Goal: Task Accomplishment & Management: Complete application form

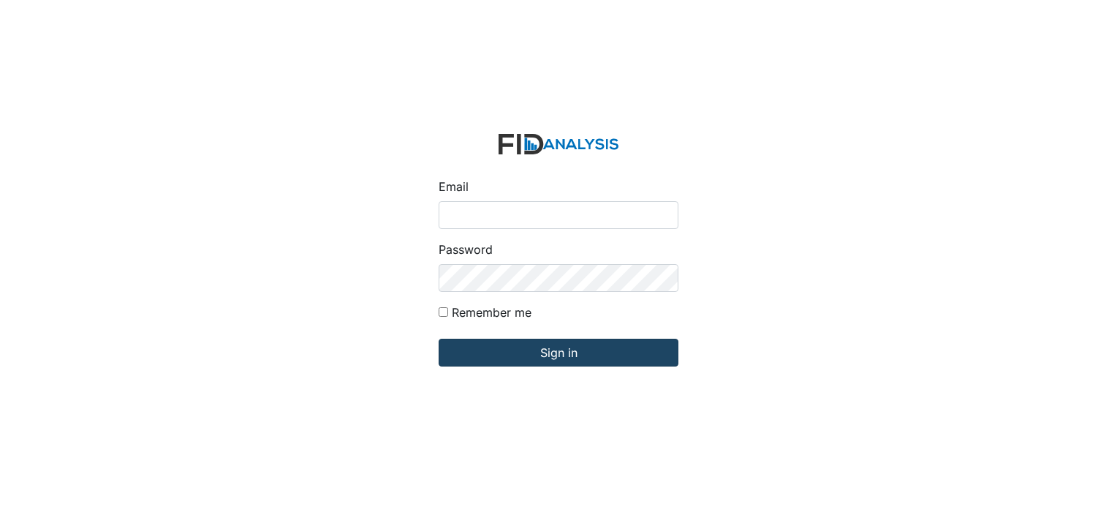
type input "[EMAIL_ADDRESS][DOMAIN_NAME]"
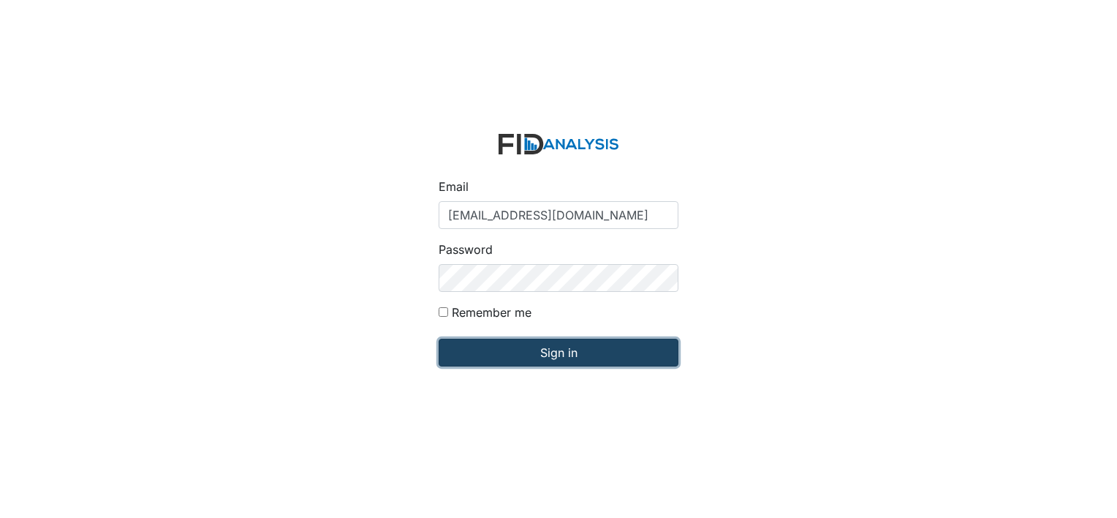
click at [515, 363] on input "Sign in" at bounding box center [559, 352] width 240 height 28
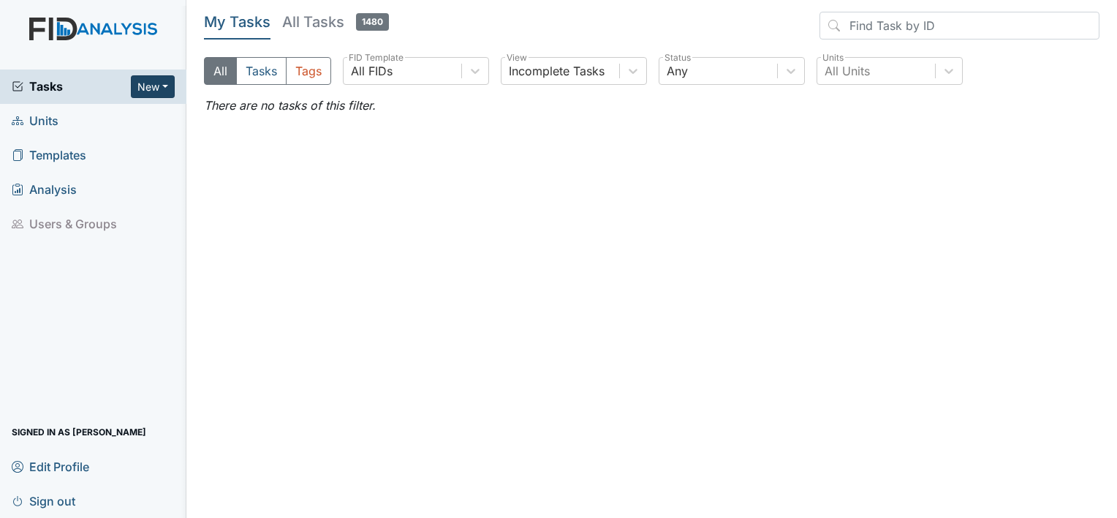
click at [151, 77] on button "New" at bounding box center [153, 86] width 44 height 23
click at [135, 120] on link "Form" at bounding box center [116, 116] width 116 height 23
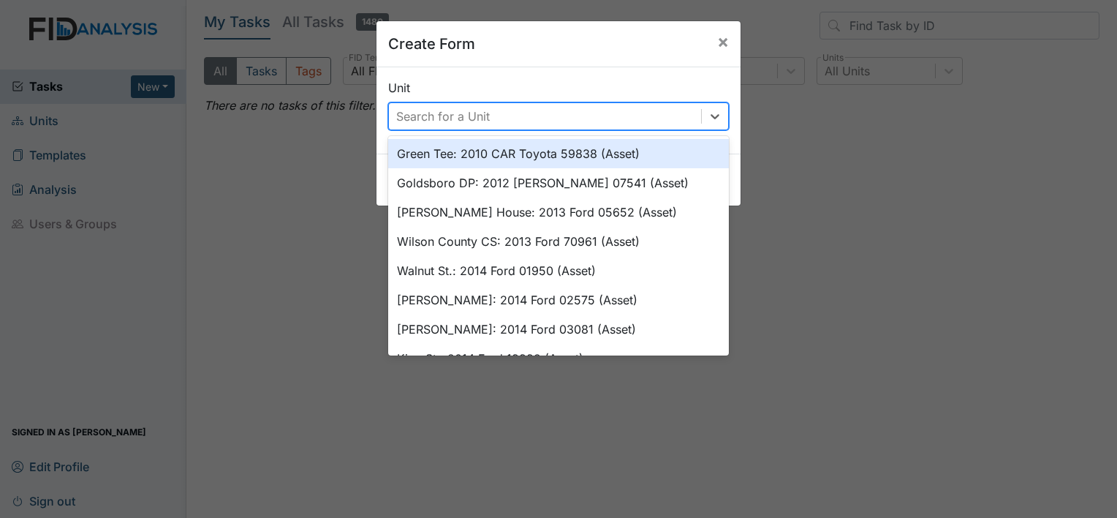
click at [480, 116] on div "Search for a Unit" at bounding box center [443, 116] width 94 height 18
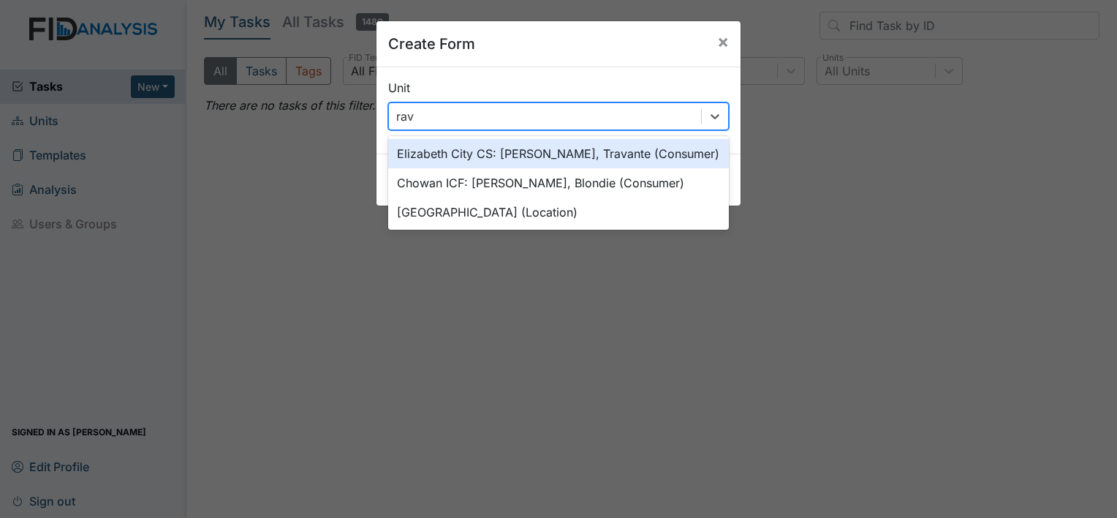
type input "rave"
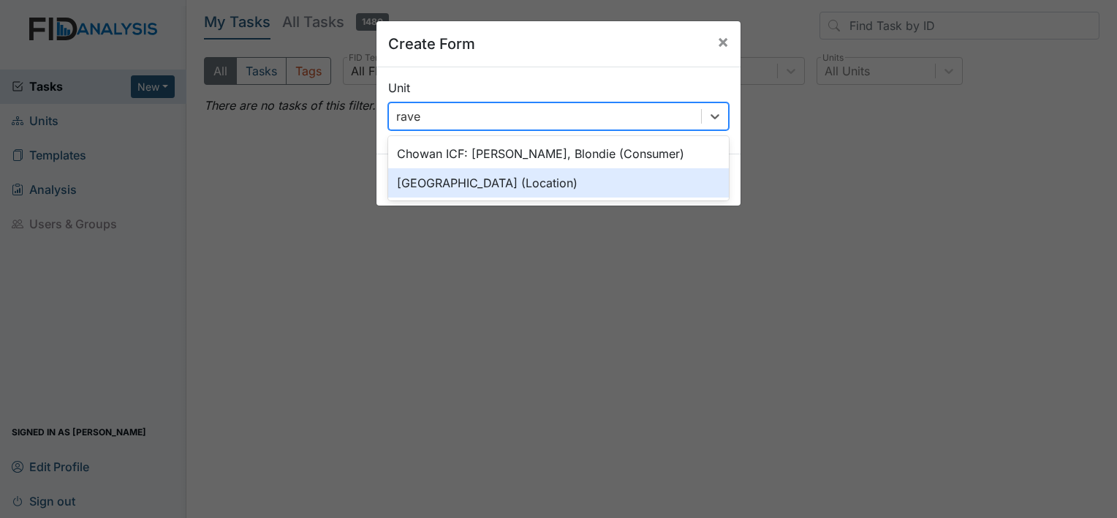
click at [475, 191] on div "Raven Ridge (Location)" at bounding box center [558, 182] width 341 height 29
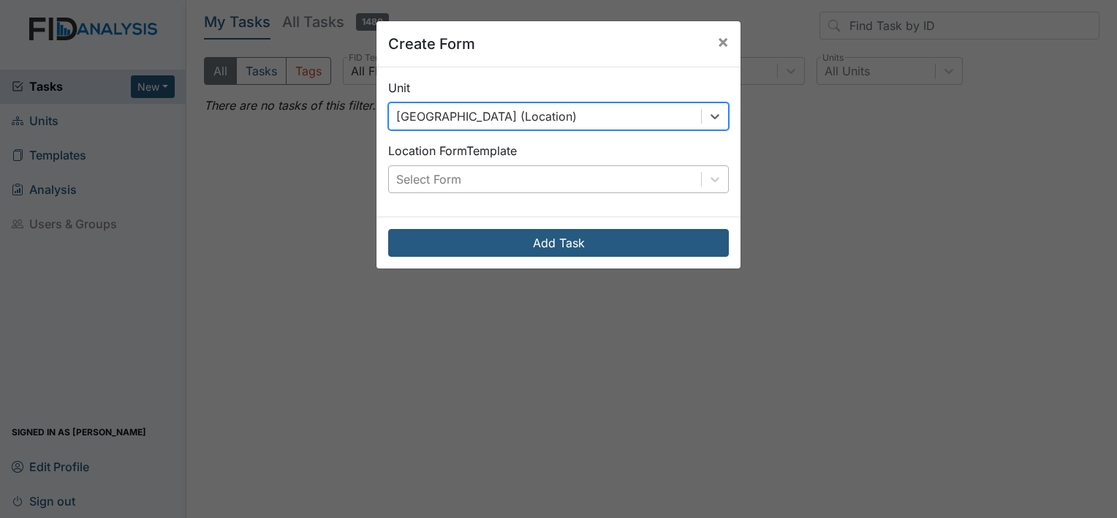
click at [510, 174] on div "Select Form" at bounding box center [545, 179] width 312 height 26
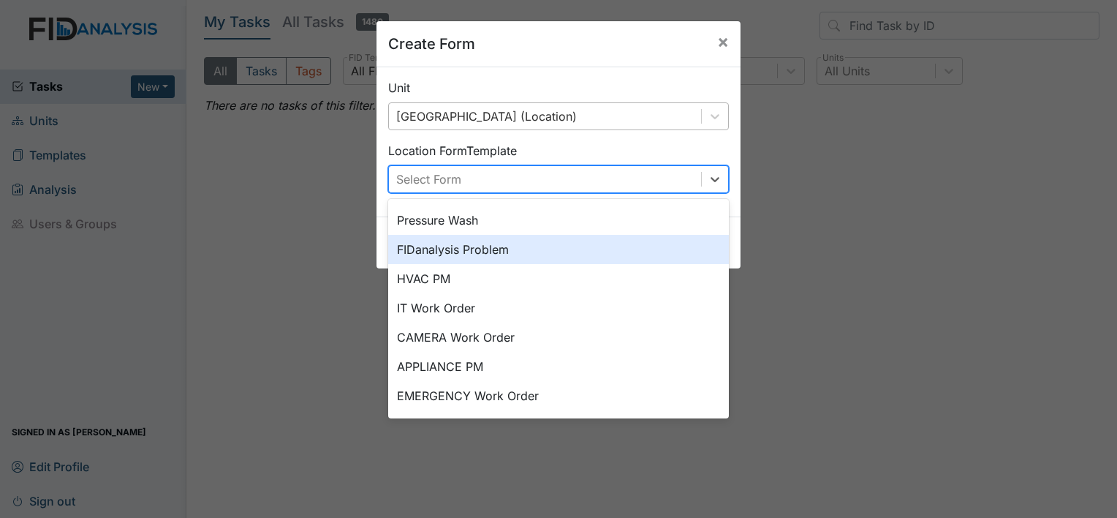
scroll to position [16, 0]
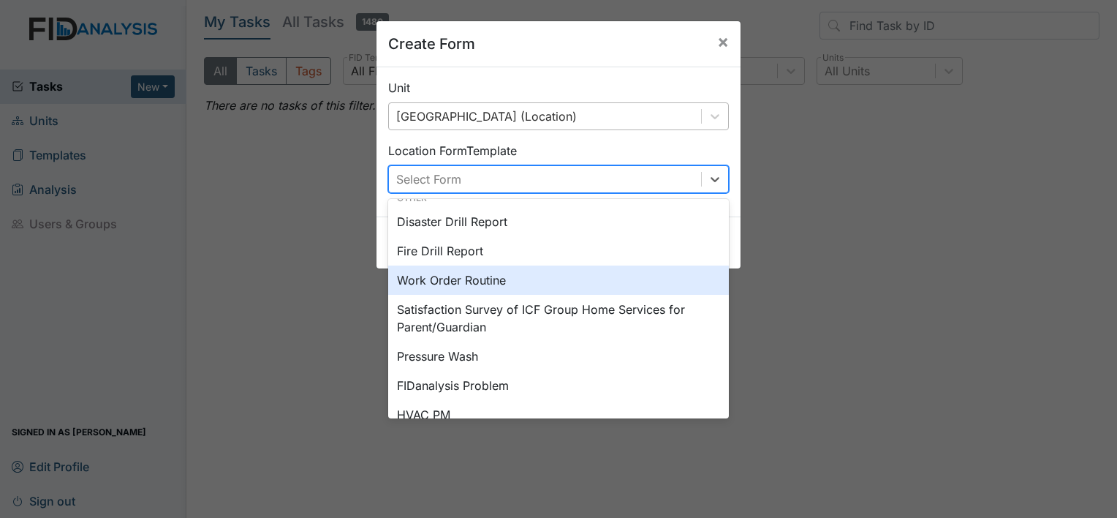
click at [576, 282] on div "Work Order Routine" at bounding box center [558, 279] width 341 height 29
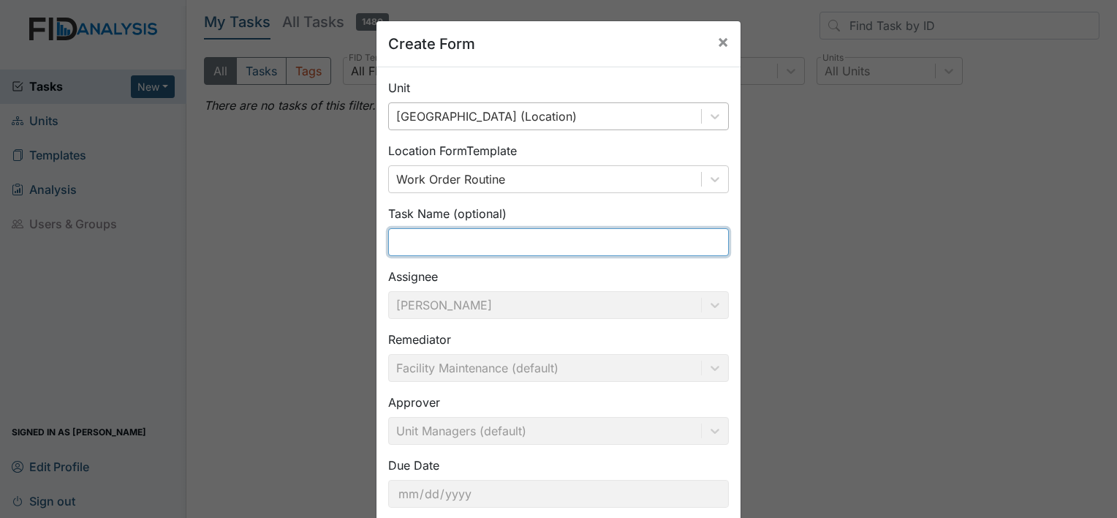
click at [502, 235] on input "text" at bounding box center [558, 242] width 341 height 28
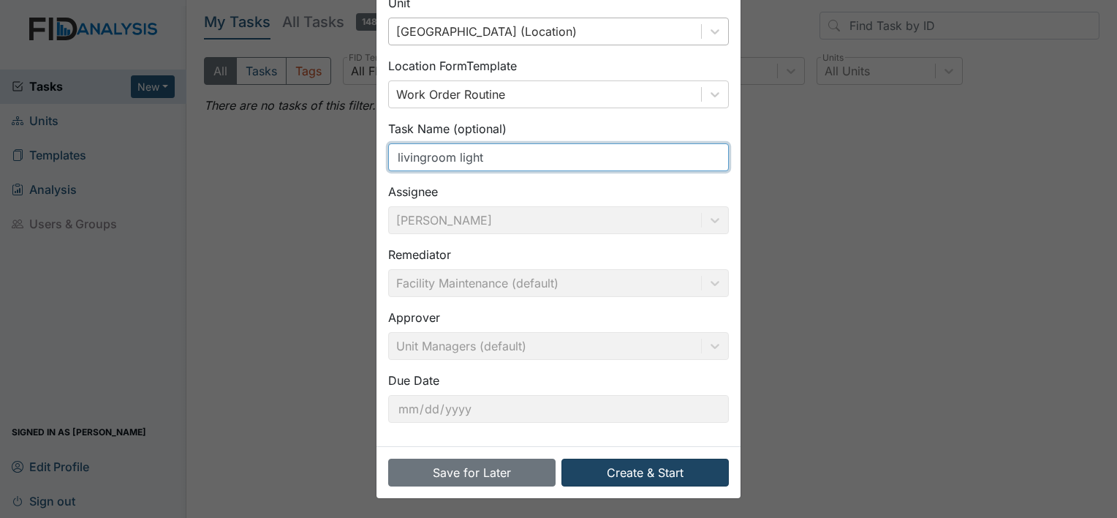
type input "livingroom light"
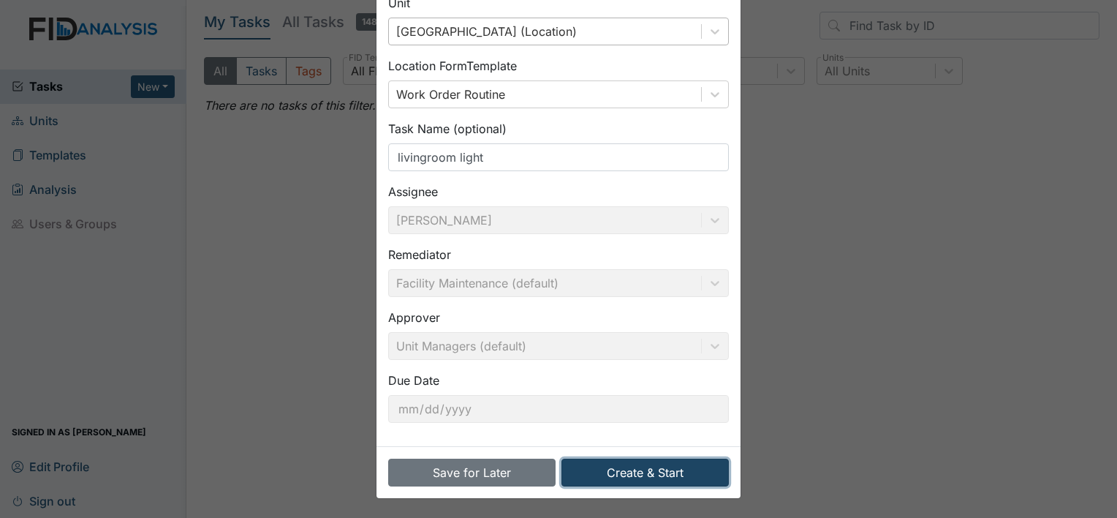
click at [665, 474] on button "Create & Start" at bounding box center [644, 472] width 167 height 28
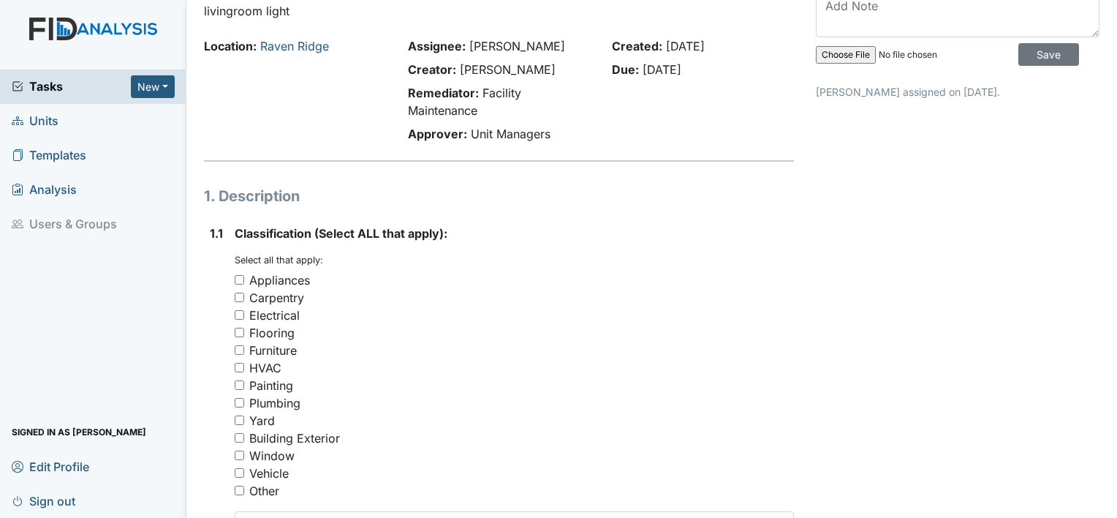
scroll to position [167, 0]
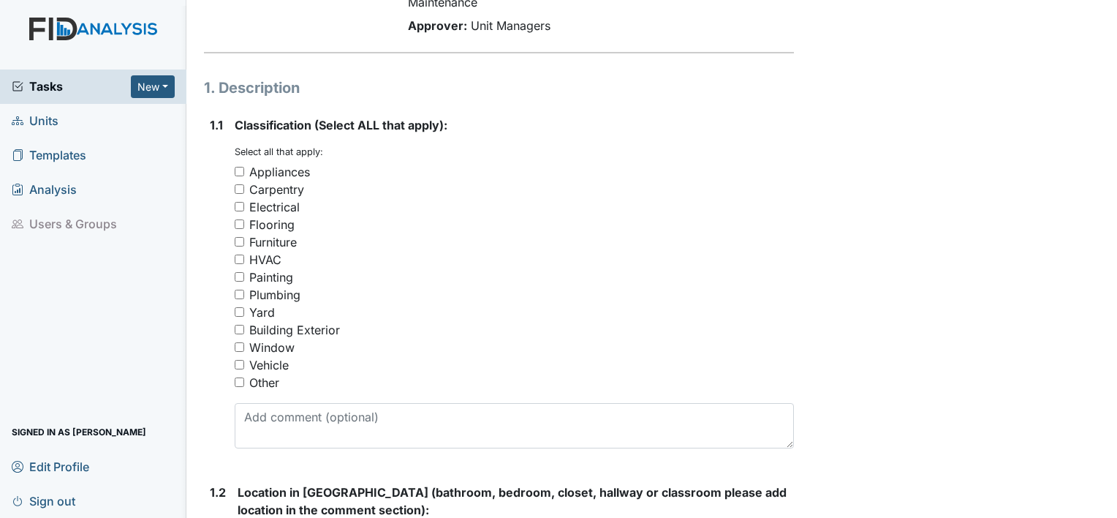
click at [237, 379] on input "Other" at bounding box center [240, 382] width 10 height 10
checkbox input "true"
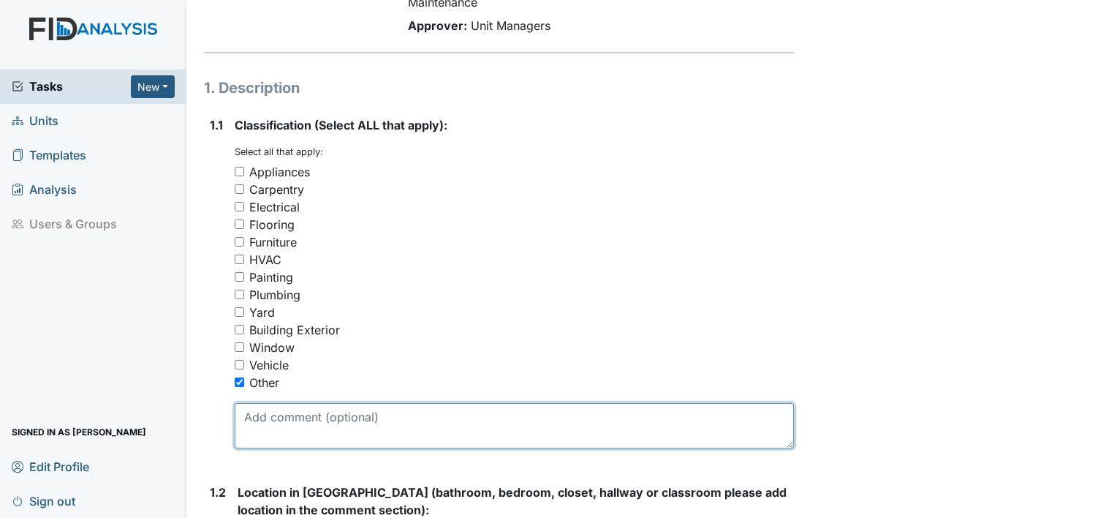
click at [257, 415] on textarea at bounding box center [514, 425] width 559 height 45
type textarea "Light by the door in the Livingroom is about to go out, it's blinking on and of…"
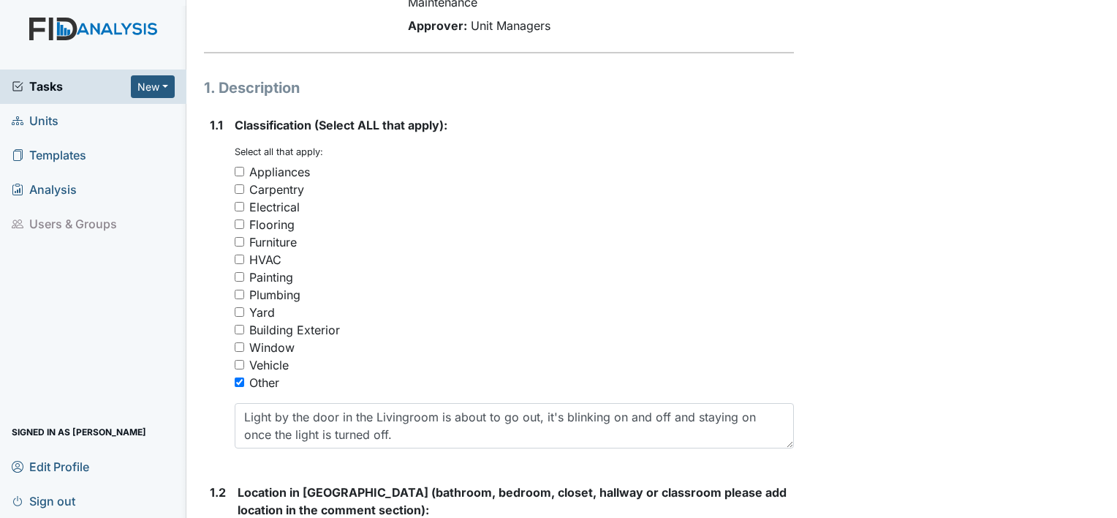
click at [757, 315] on div "Yard" at bounding box center [514, 312] width 559 height 18
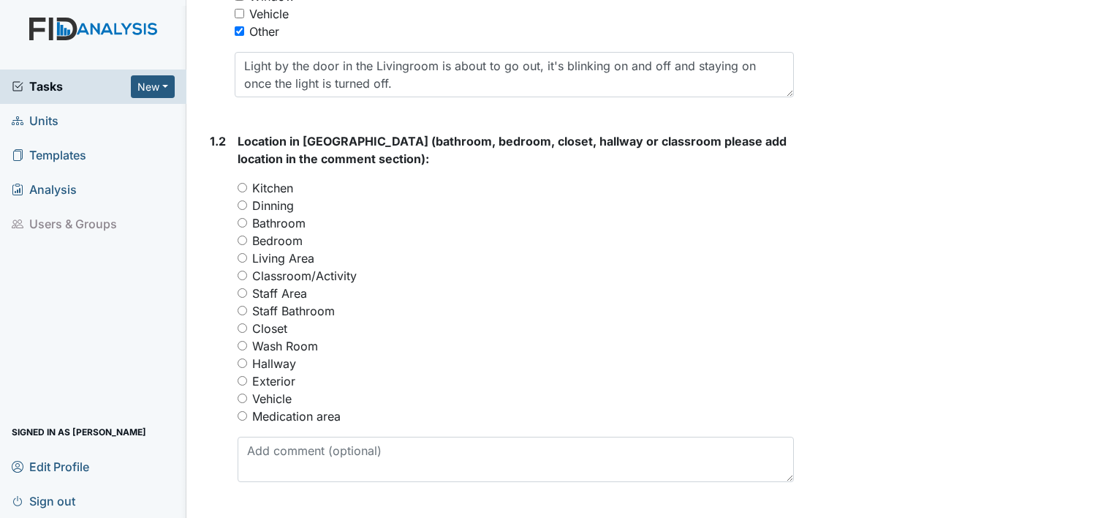
scroll to position [521, 0]
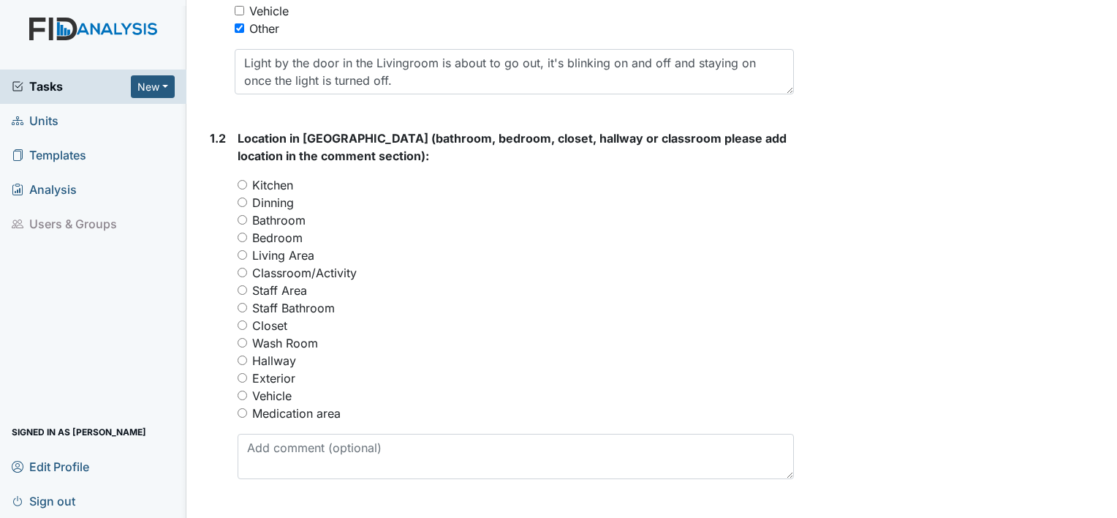
click at [241, 250] on input "Living Area" at bounding box center [243, 255] width 10 height 10
radio input "true"
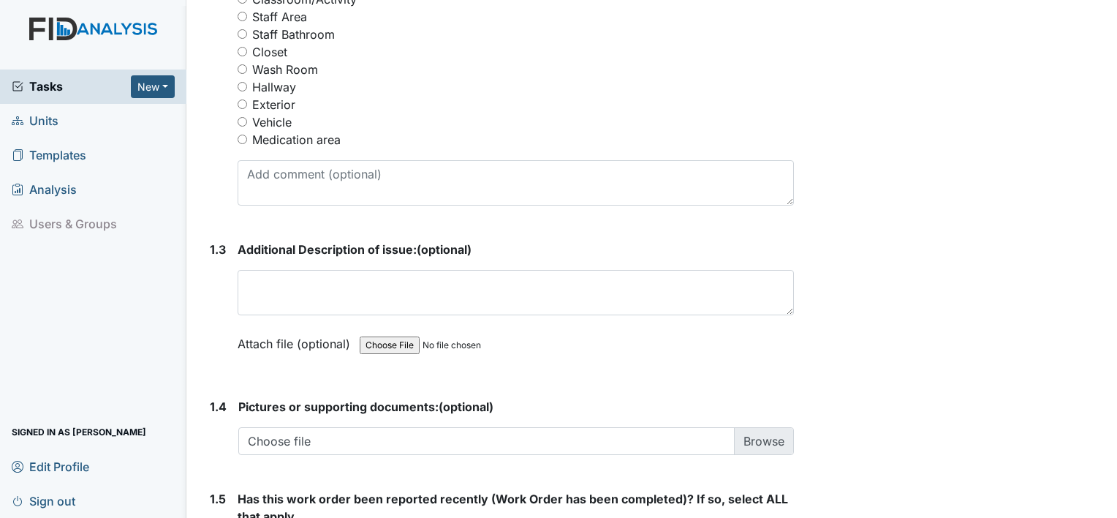
scroll to position [787, 0]
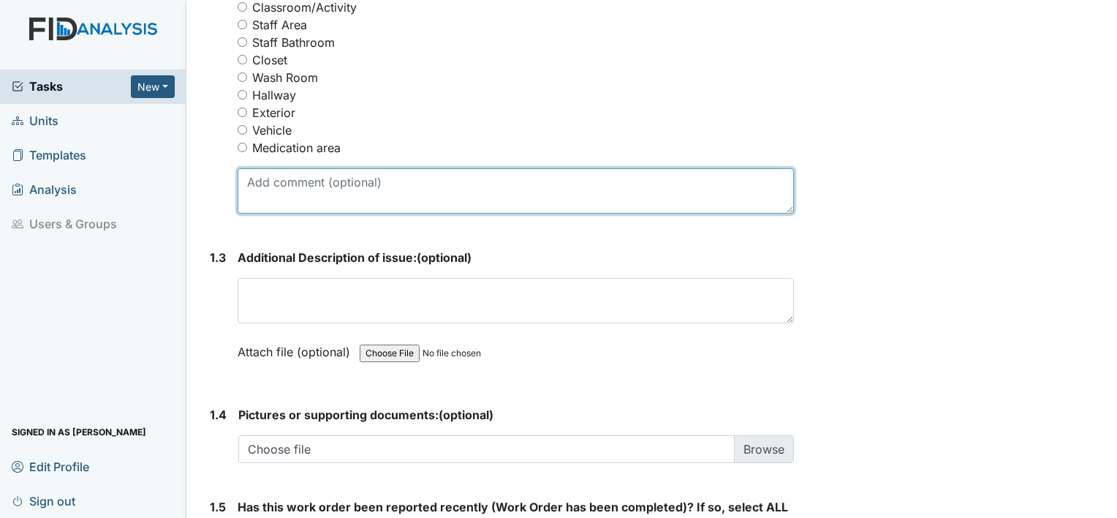
click at [290, 189] on textarea at bounding box center [516, 190] width 556 height 45
type textarea "T"
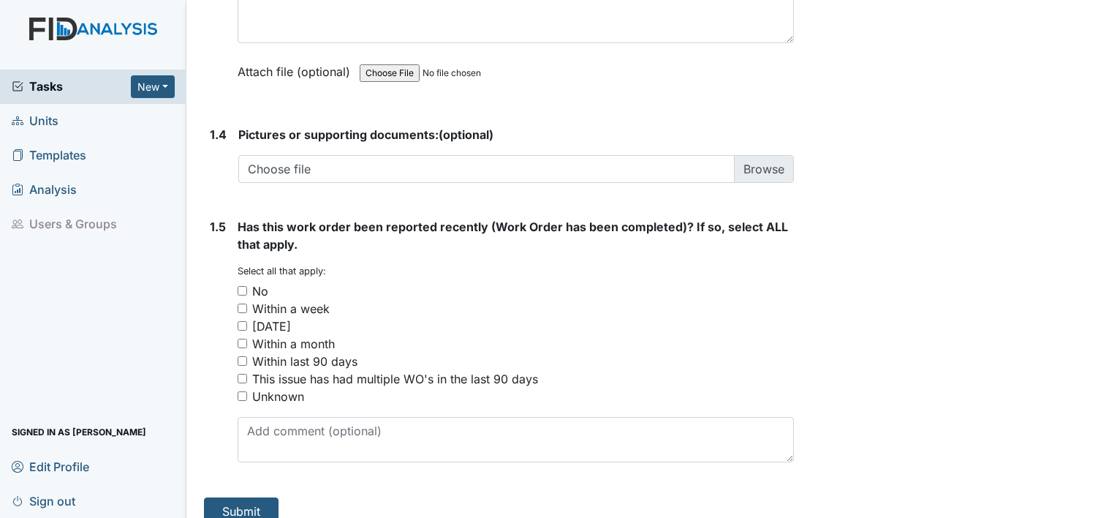
scroll to position [1083, 0]
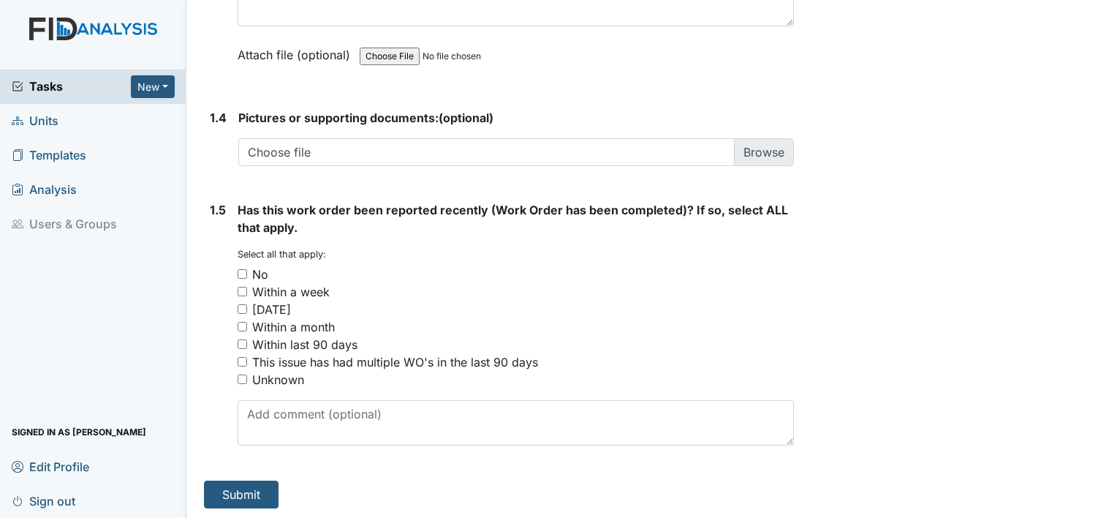
type textarea "Buy the front door"
click at [246, 269] on input "No" at bounding box center [243, 274] width 10 height 10
checkbox input "true"
click at [235, 491] on button "Submit" at bounding box center [241, 494] width 75 height 28
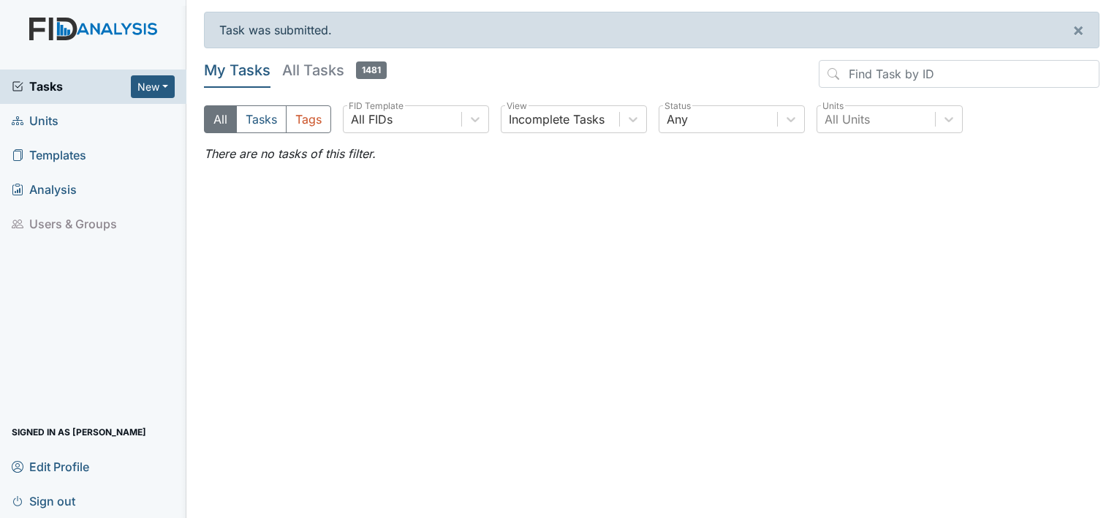
click at [62, 125] on link "Units" at bounding box center [93, 121] width 186 height 34
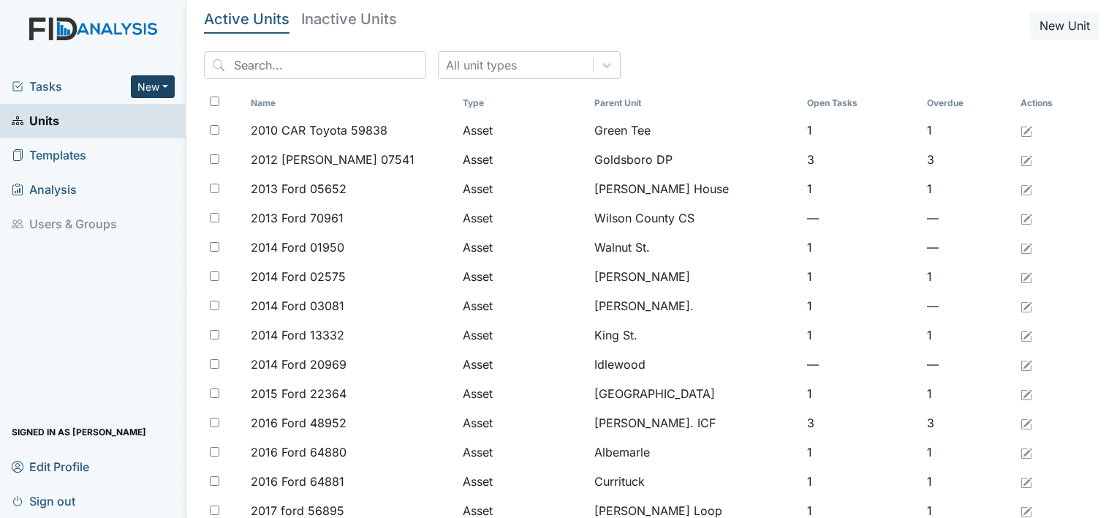
click at [161, 94] on button "New" at bounding box center [153, 86] width 44 height 23
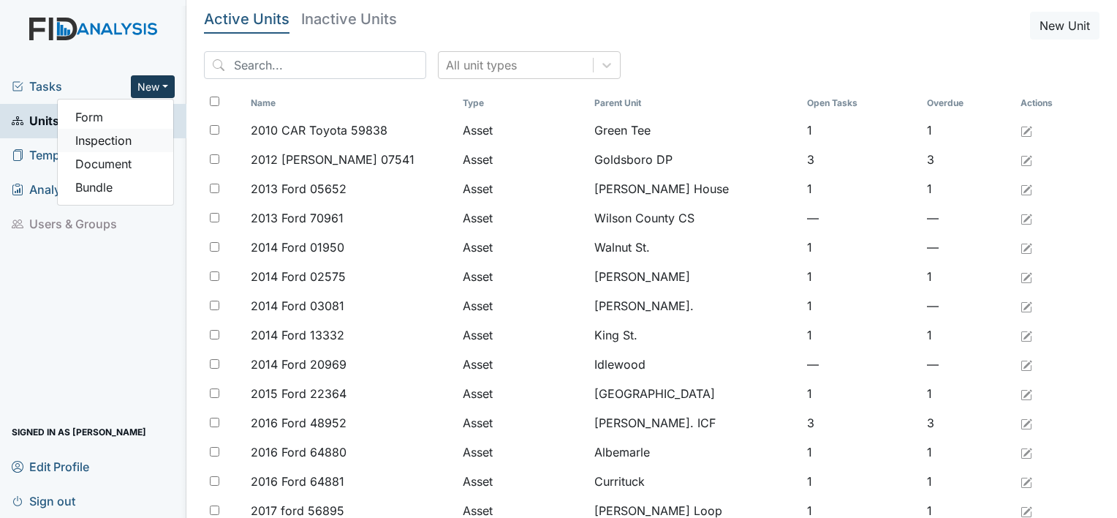
click at [132, 137] on link "Inspection" at bounding box center [116, 140] width 116 height 23
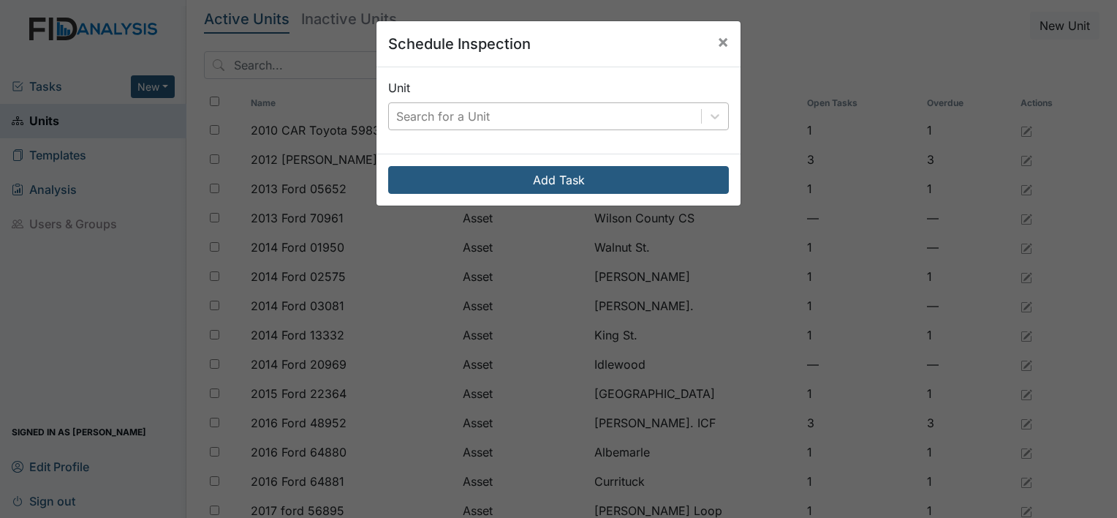
click at [409, 118] on div "Search for a Unit" at bounding box center [443, 116] width 94 height 18
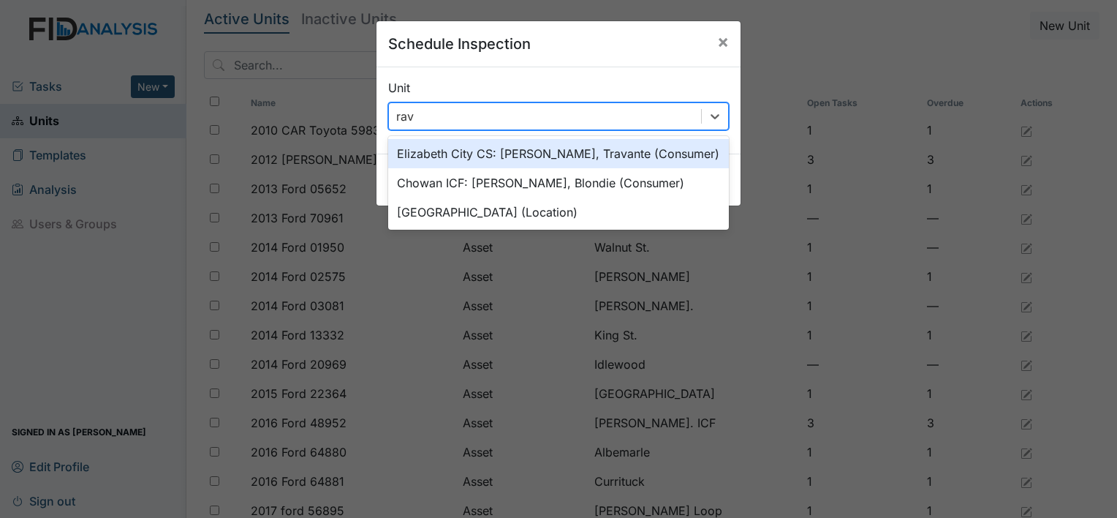
type input "rave"
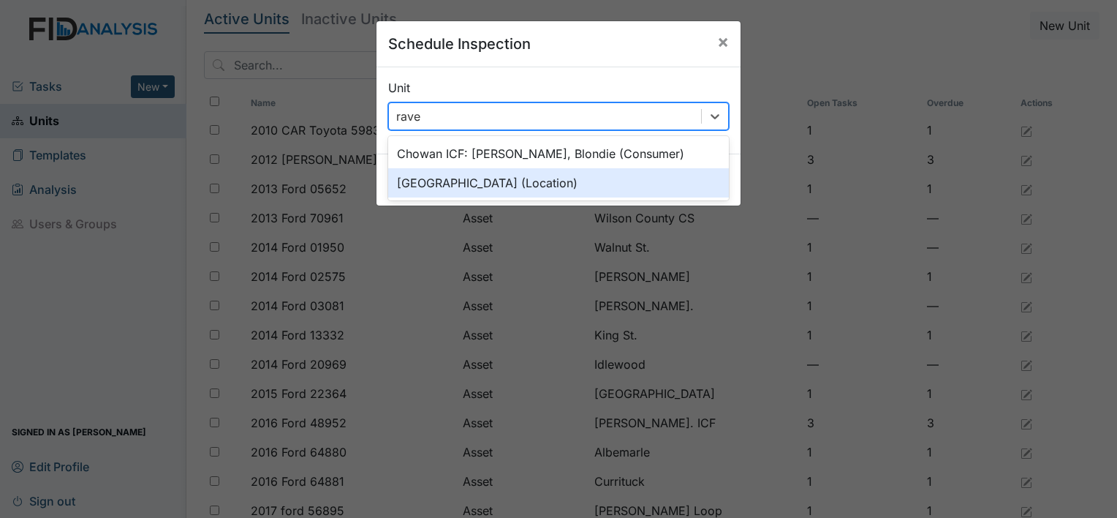
click at [424, 173] on div "[GEOGRAPHIC_DATA] (Location)" at bounding box center [558, 182] width 341 height 29
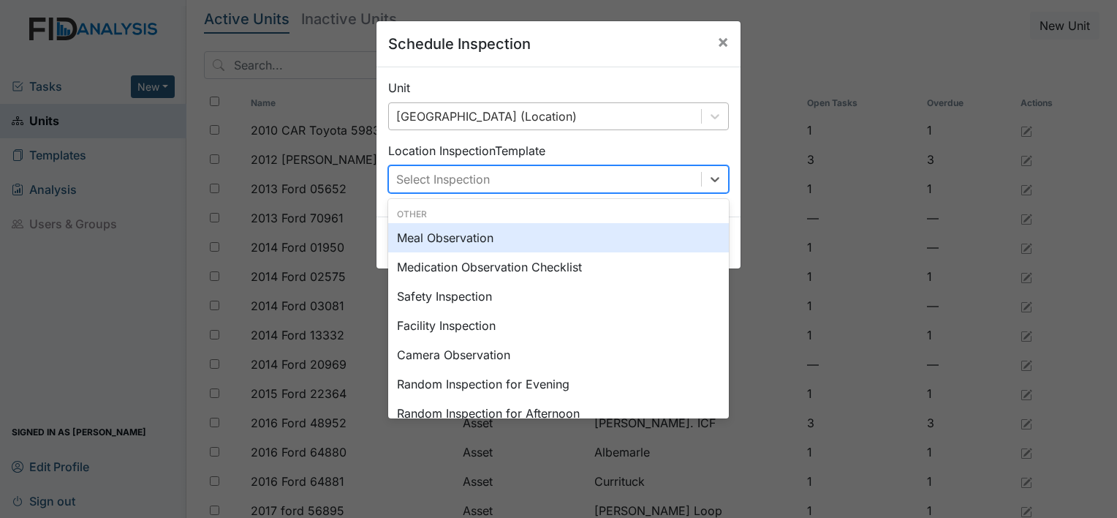
click at [629, 181] on div "Select Inspection" at bounding box center [545, 179] width 312 height 26
click at [455, 230] on div "Meal Observation" at bounding box center [558, 237] width 341 height 29
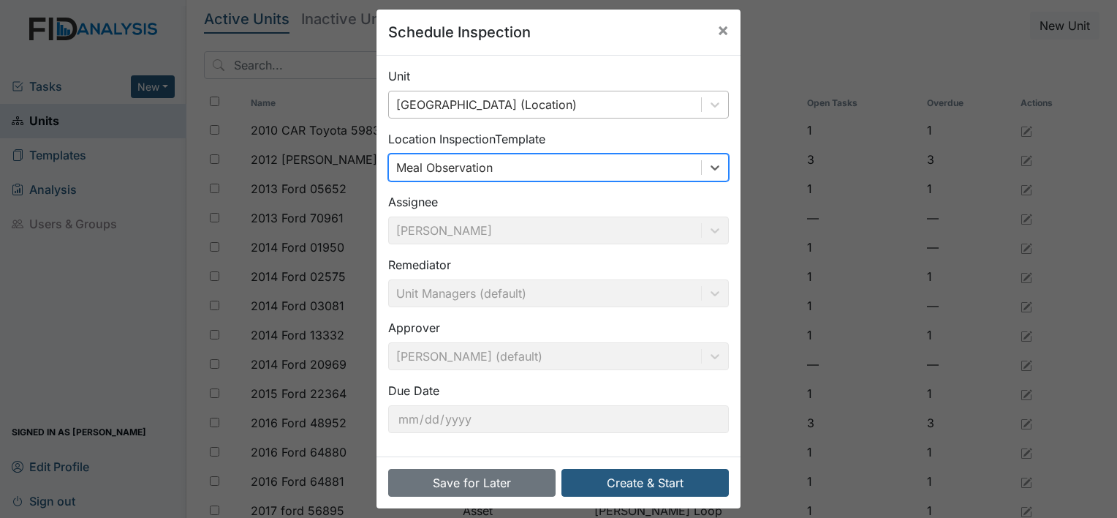
scroll to position [23, 0]
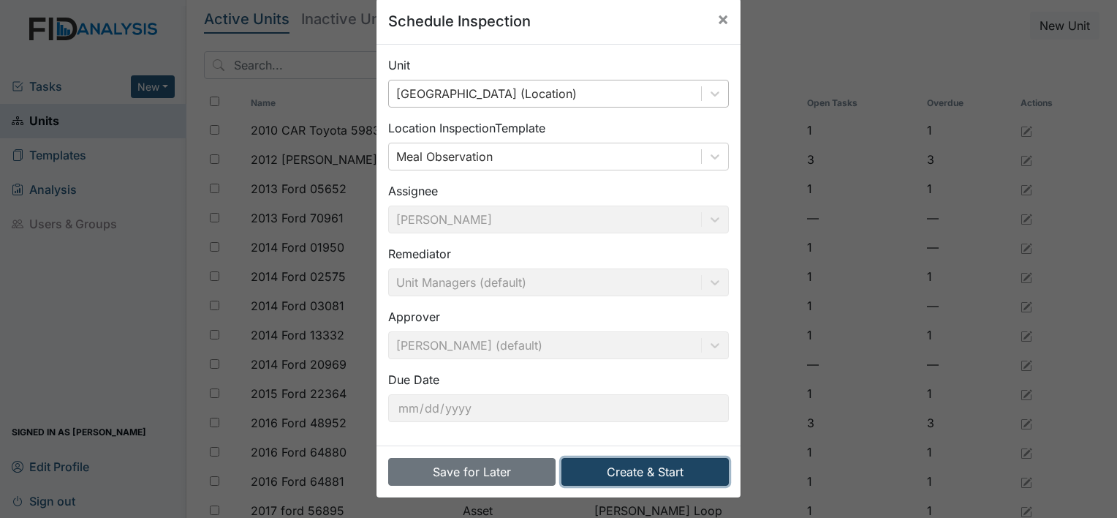
click at [632, 466] on button "Create & Start" at bounding box center [644, 472] width 167 height 28
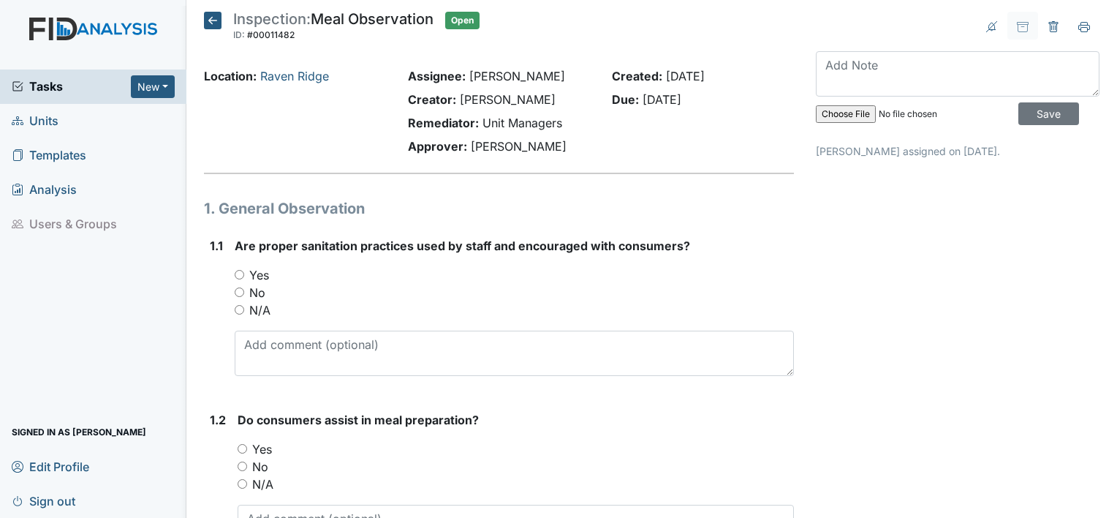
scroll to position [73, 0]
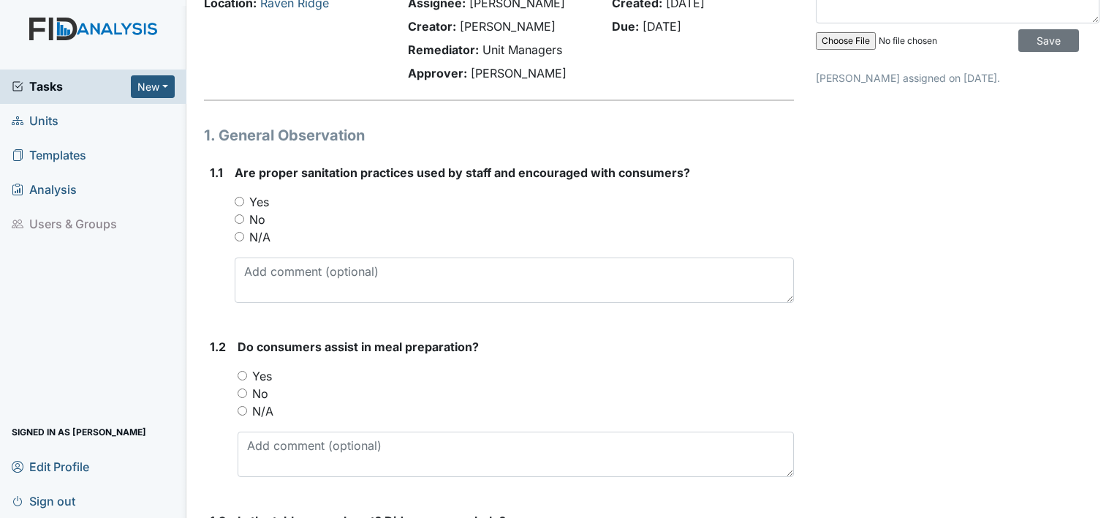
click at [238, 199] on input "Yes" at bounding box center [240, 202] width 10 height 10
radio input "true"
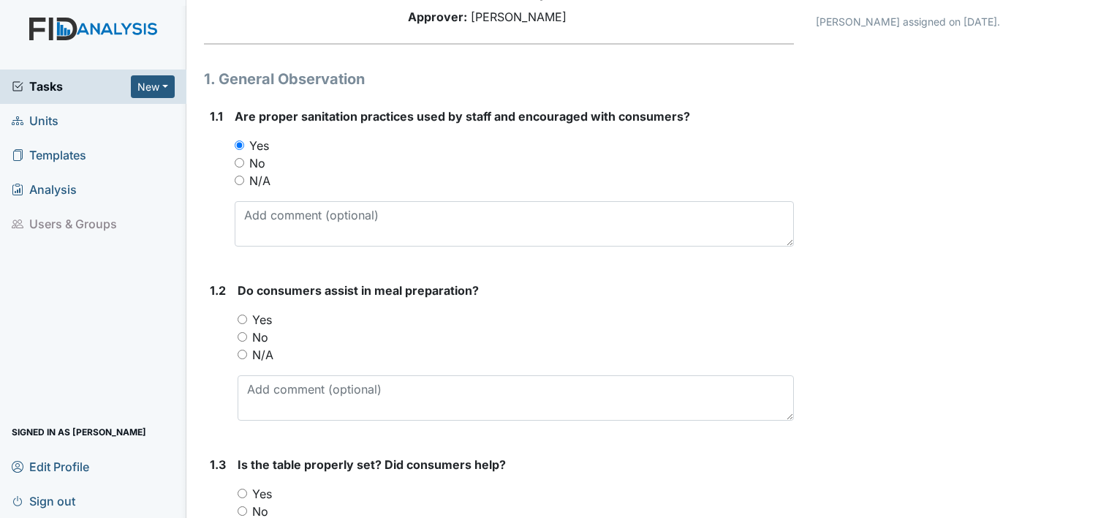
scroll to position [219, 0]
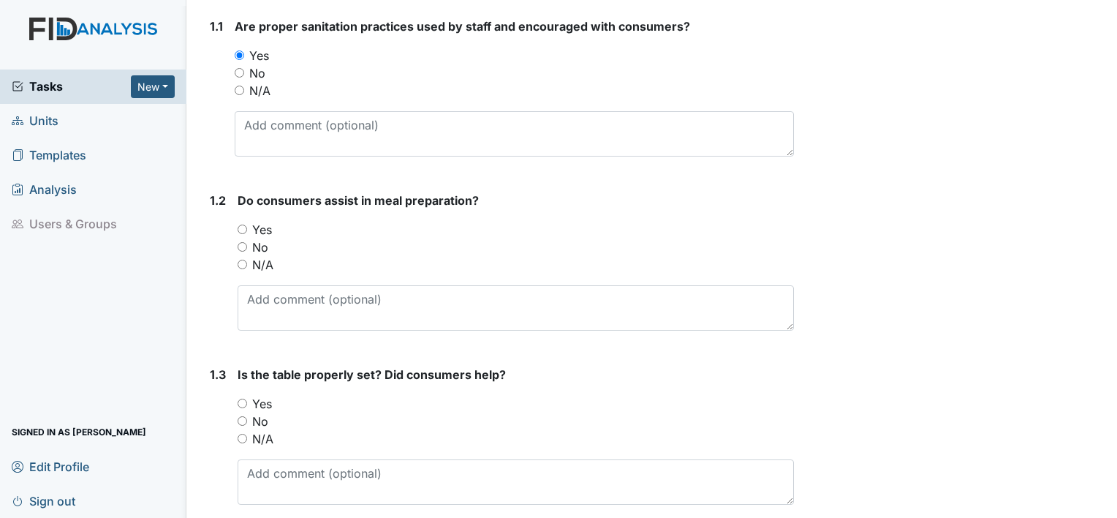
click at [238, 226] on input "Yes" at bounding box center [243, 229] width 10 height 10
radio input "true"
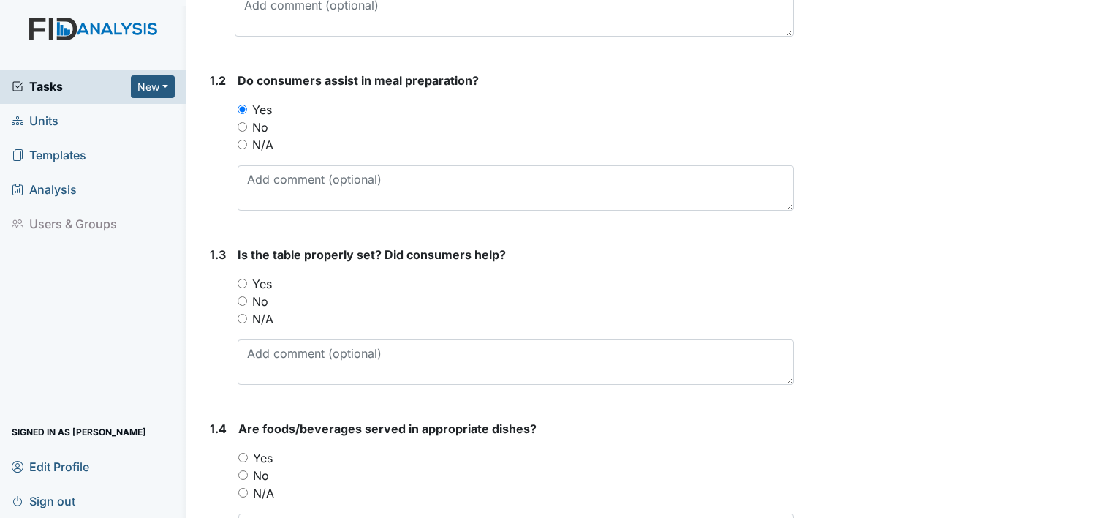
scroll to position [366, 0]
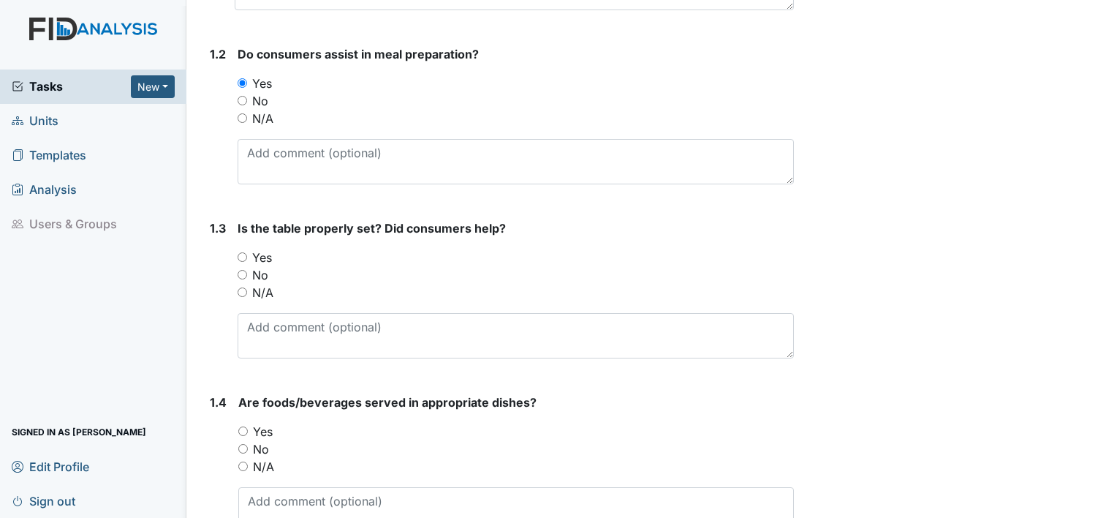
click at [238, 254] on input "Yes" at bounding box center [243, 257] width 10 height 10
radio input "true"
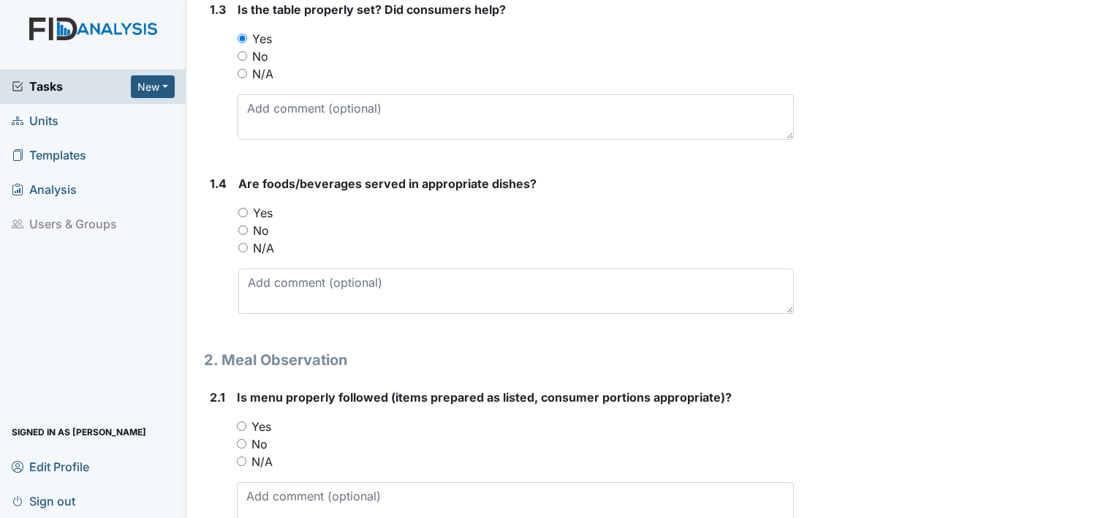
scroll to position [585, 0]
click at [243, 213] on input "Yes" at bounding box center [243, 212] width 10 height 10
radio input "true"
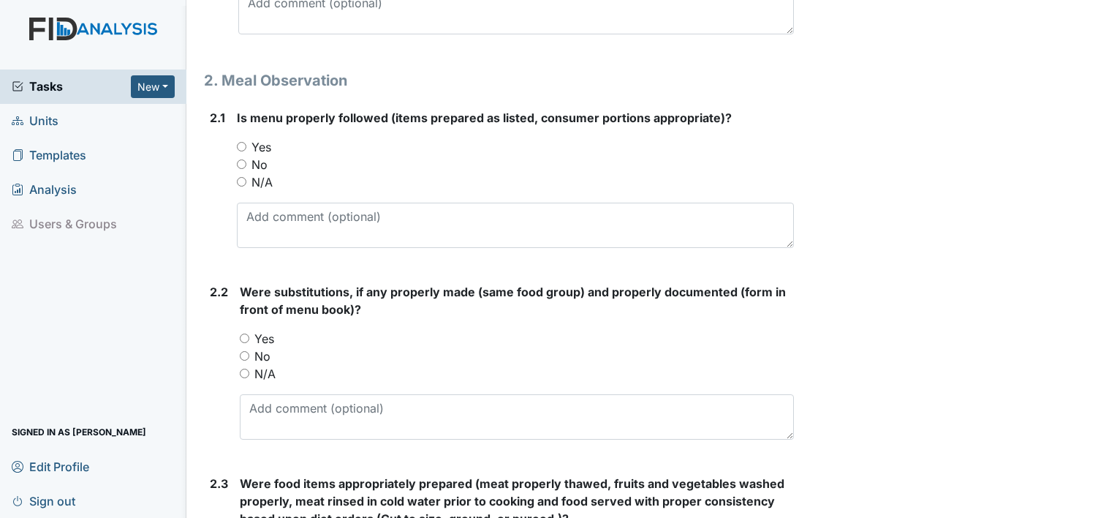
scroll to position [877, 0]
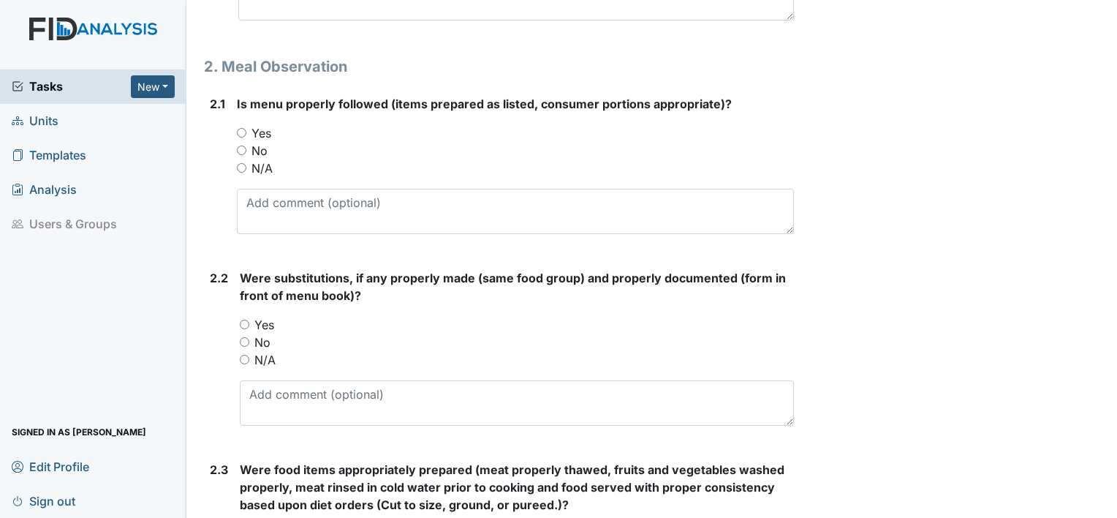
click at [238, 128] on input "Yes" at bounding box center [242, 133] width 10 height 10
radio input "true"
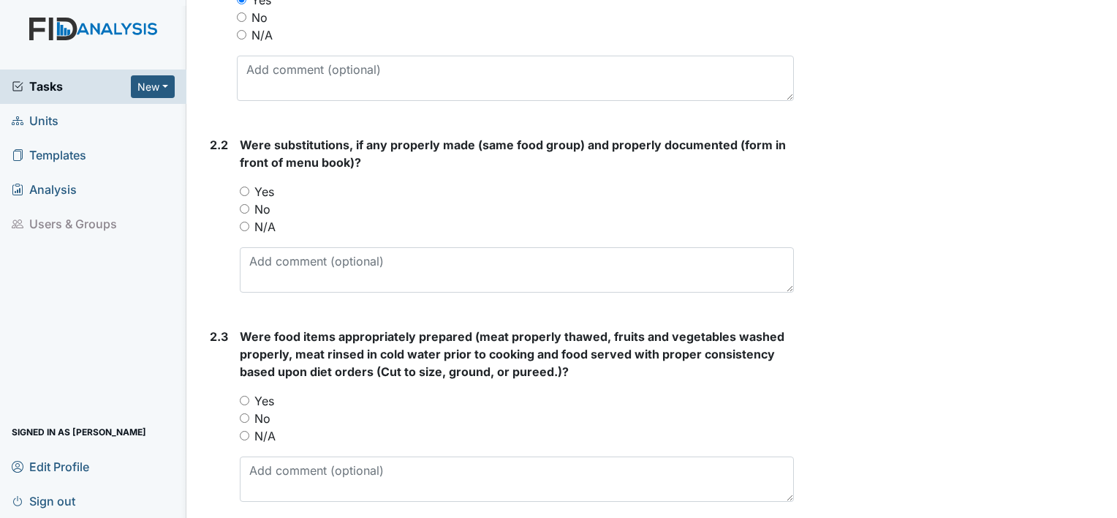
scroll to position [1023, 0]
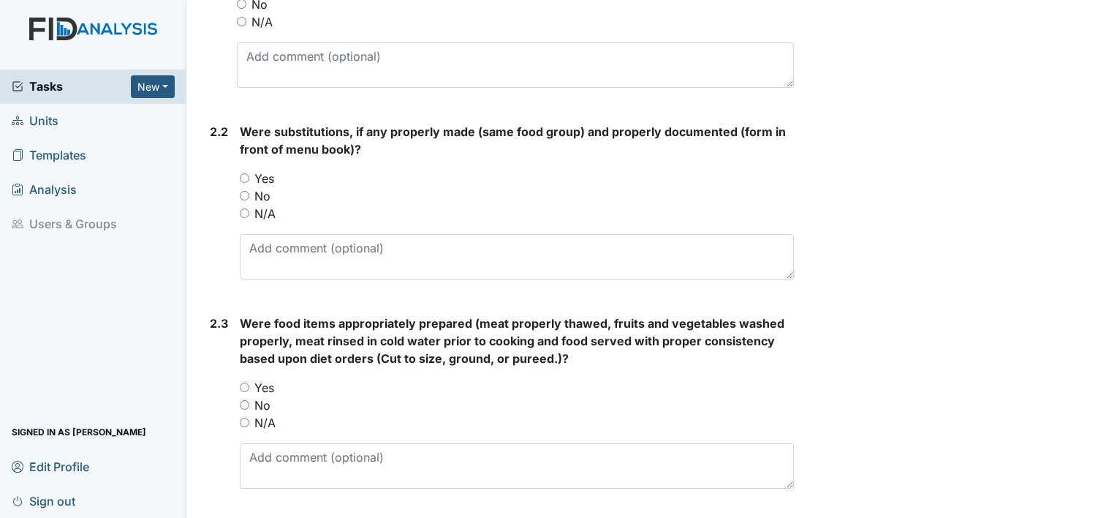
click at [244, 175] on input "Yes" at bounding box center [245, 178] width 10 height 10
radio input "true"
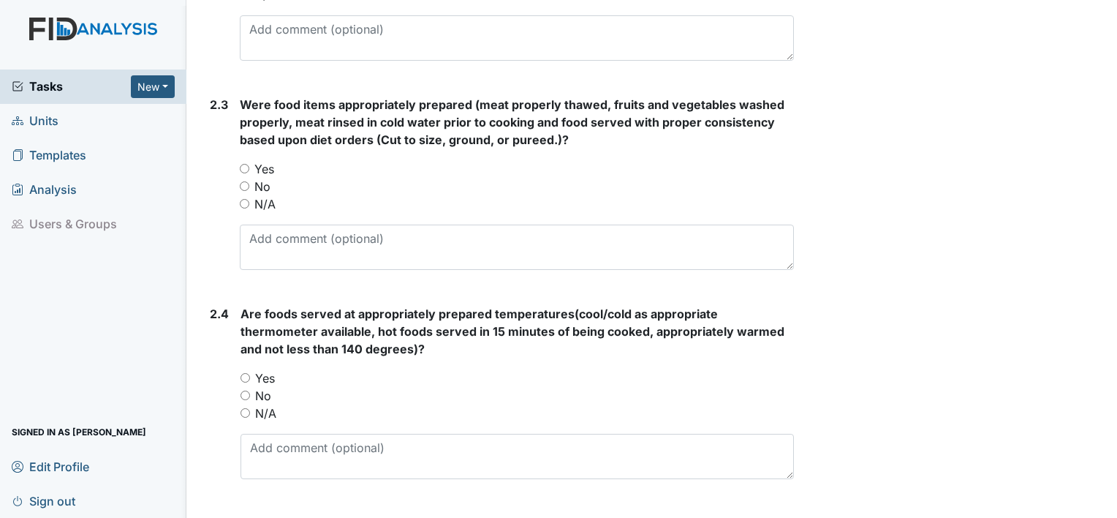
scroll to position [1243, 0]
click at [243, 164] on input "Yes" at bounding box center [245, 168] width 10 height 10
radio input "true"
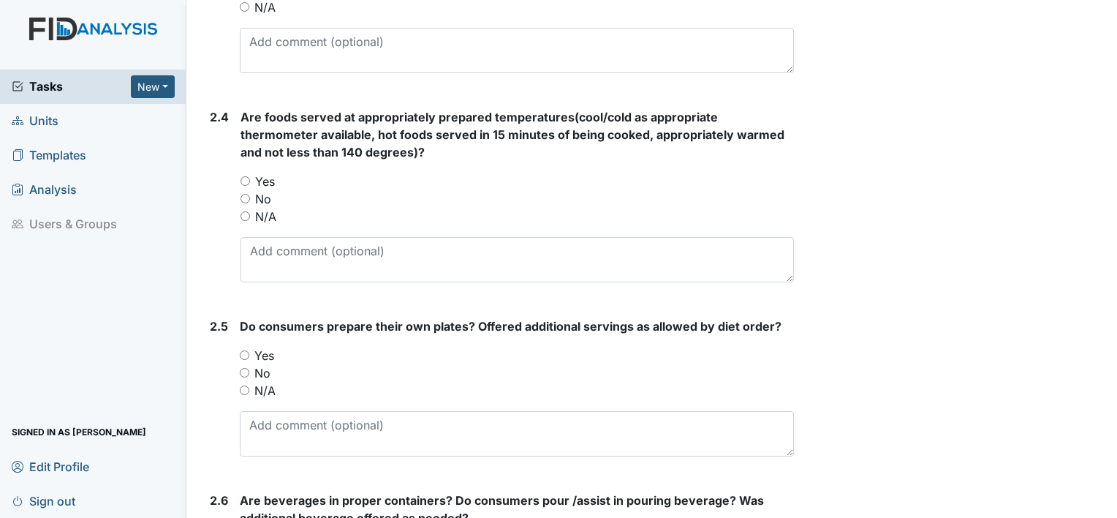
scroll to position [1462, 0]
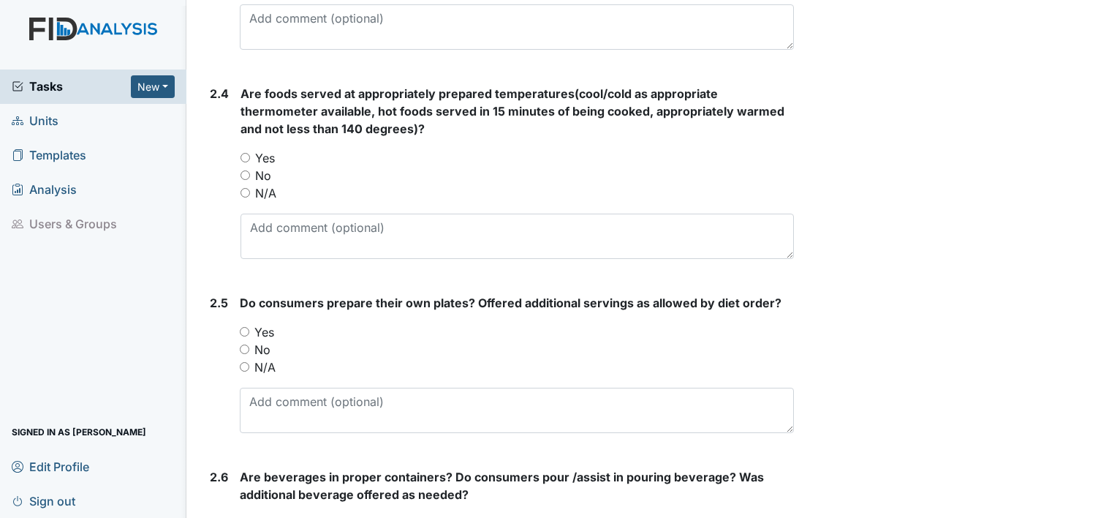
click at [248, 156] on input "Yes" at bounding box center [246, 158] width 10 height 10
radio input "true"
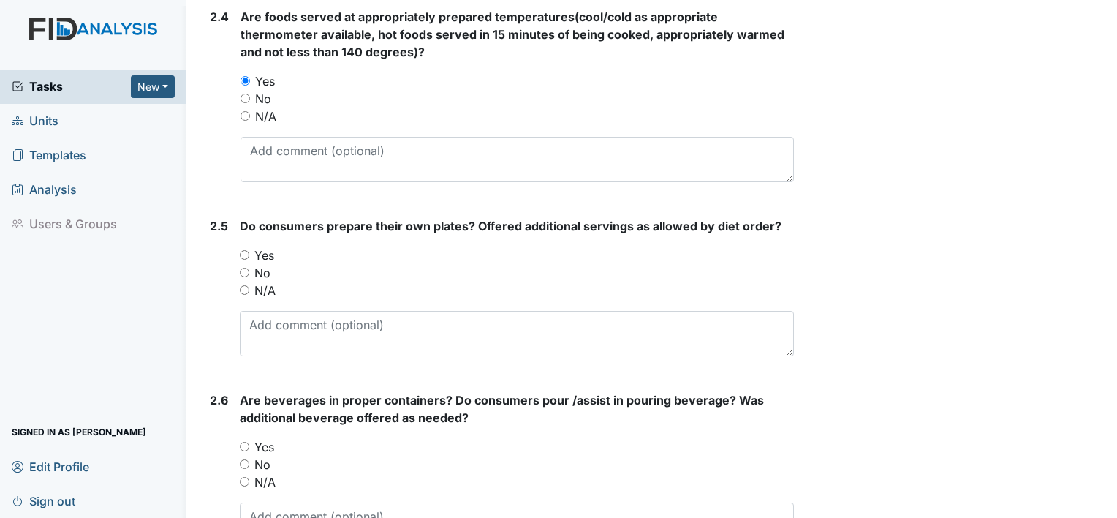
scroll to position [1608, 0]
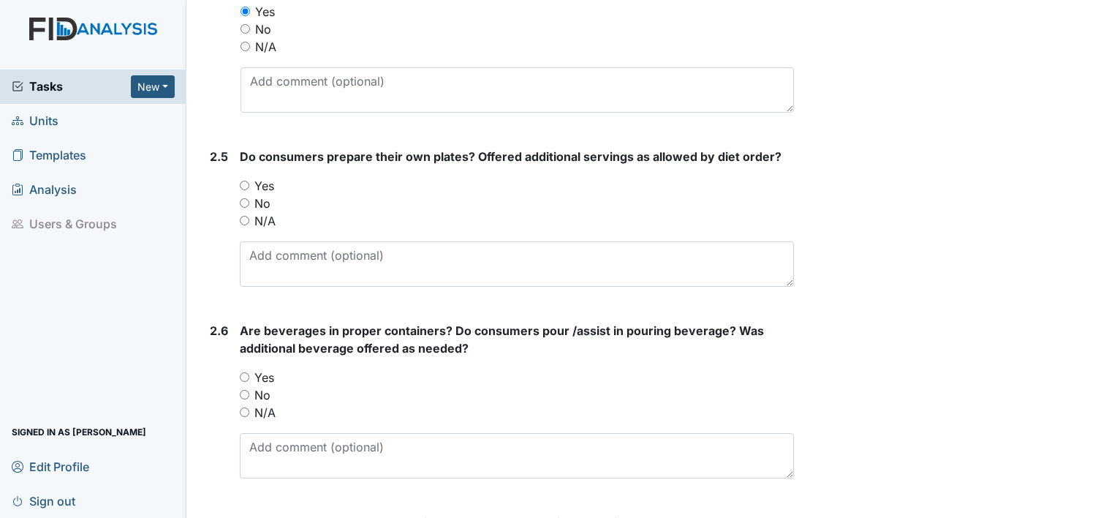
click at [243, 181] on input "Yes" at bounding box center [245, 186] width 10 height 10
radio input "true"
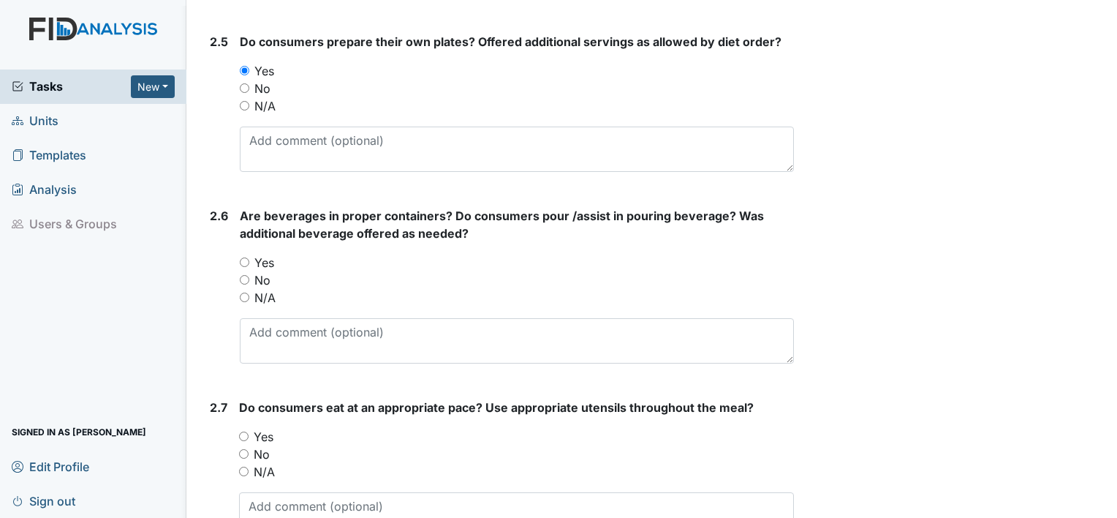
scroll to position [1755, 0]
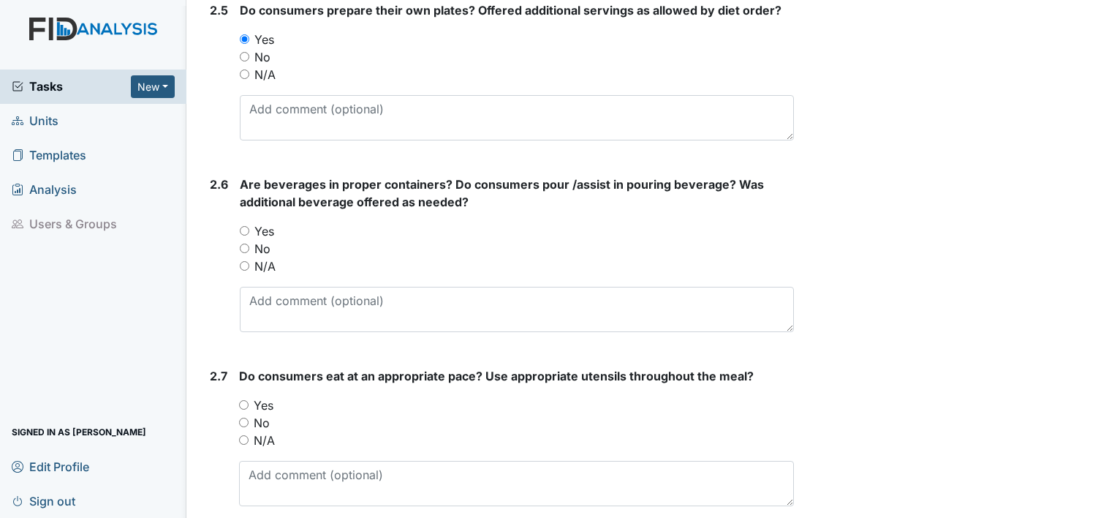
click at [245, 226] on input "Yes" at bounding box center [245, 231] width 10 height 10
radio input "true"
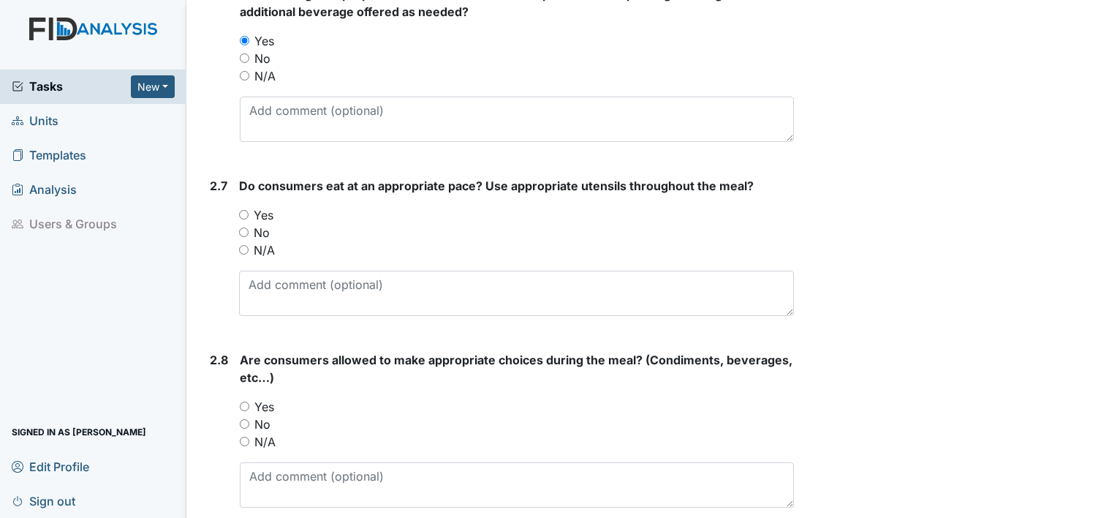
scroll to position [1974, 0]
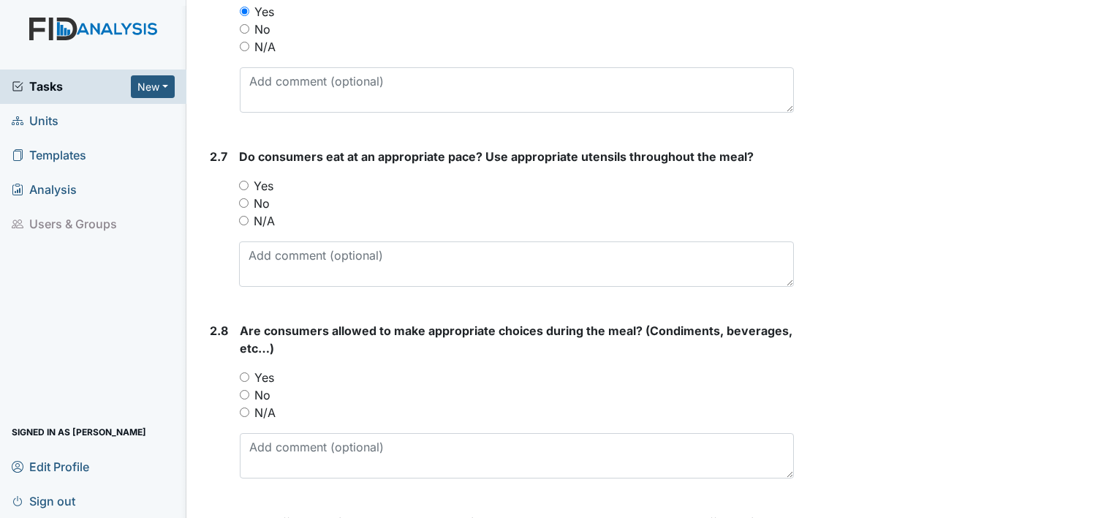
click at [246, 183] on input "Yes" at bounding box center [244, 186] width 10 height 10
radio input "true"
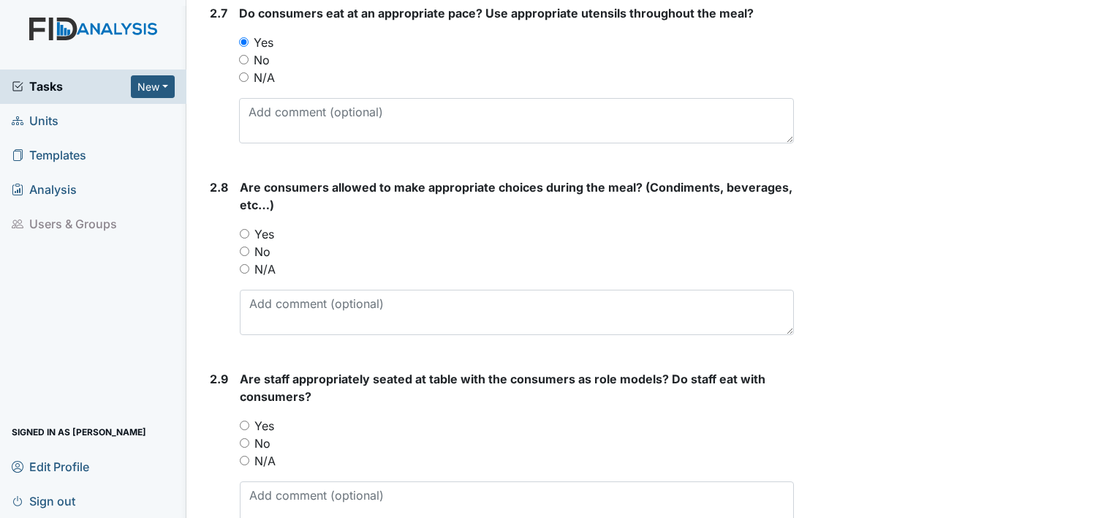
scroll to position [2120, 0]
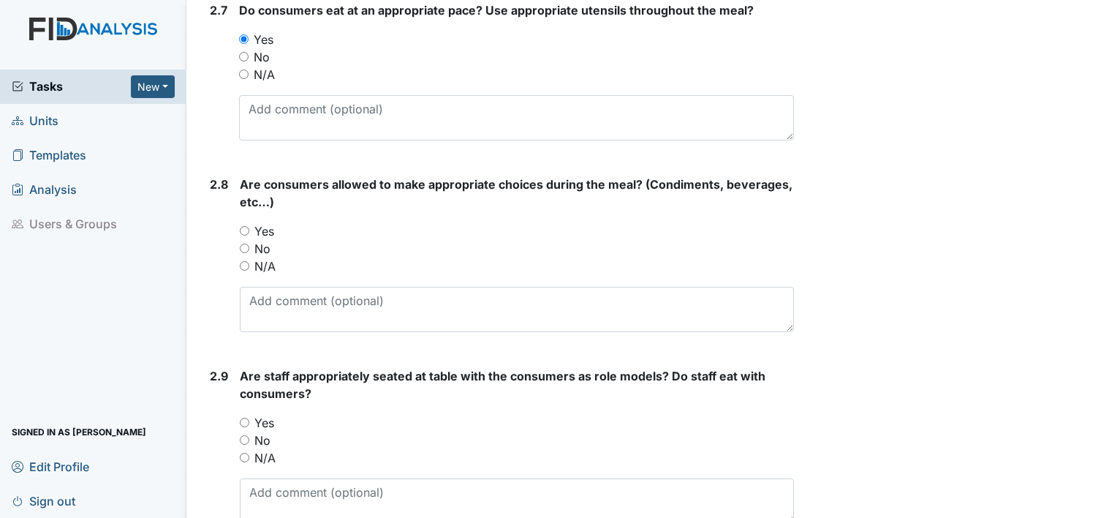
click at [243, 230] on input "Yes" at bounding box center [245, 231] width 10 height 10
radio input "true"
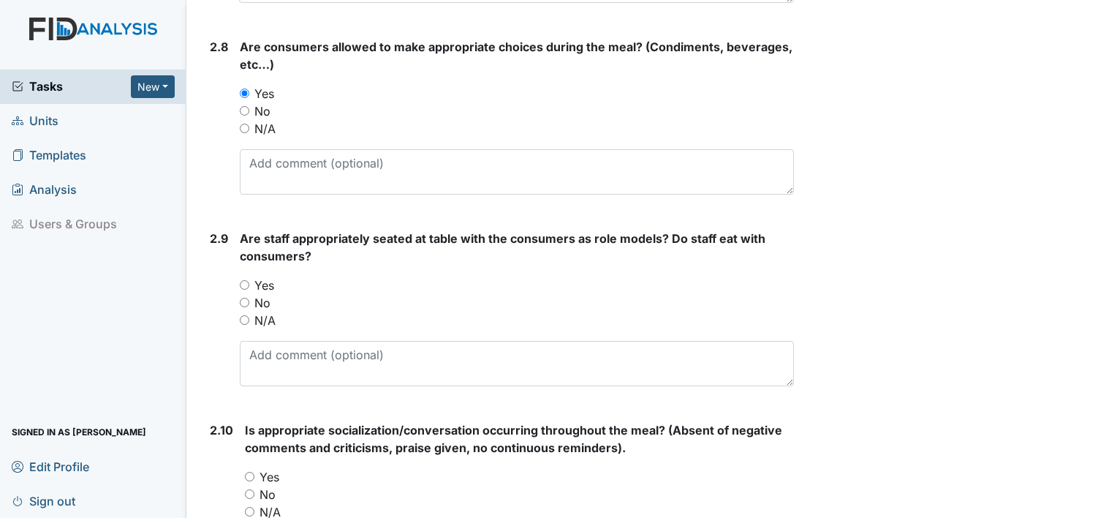
scroll to position [2266, 0]
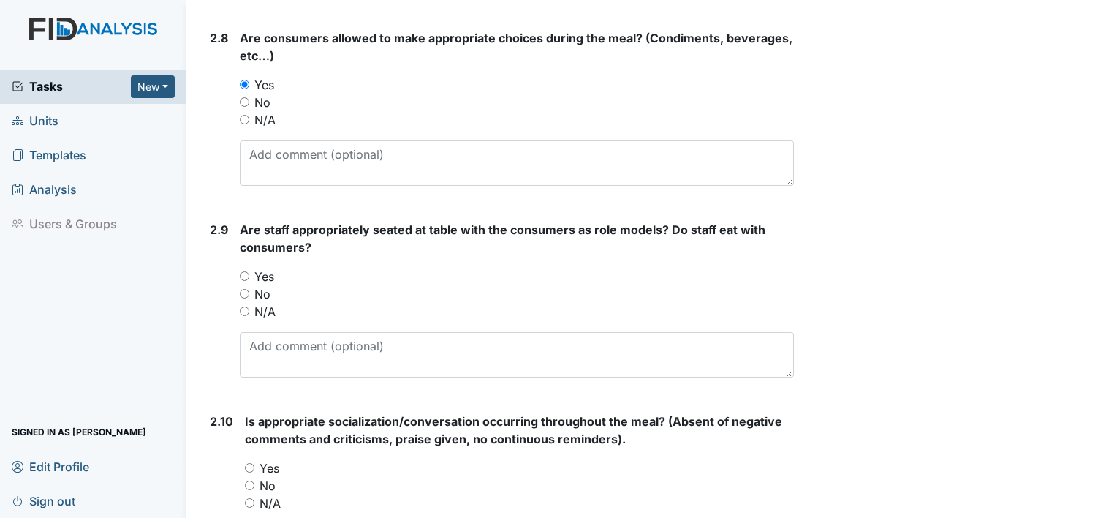
click at [246, 268] on div "Yes" at bounding box center [517, 277] width 554 height 18
click at [246, 271] on input "Yes" at bounding box center [245, 276] width 10 height 10
radio input "true"
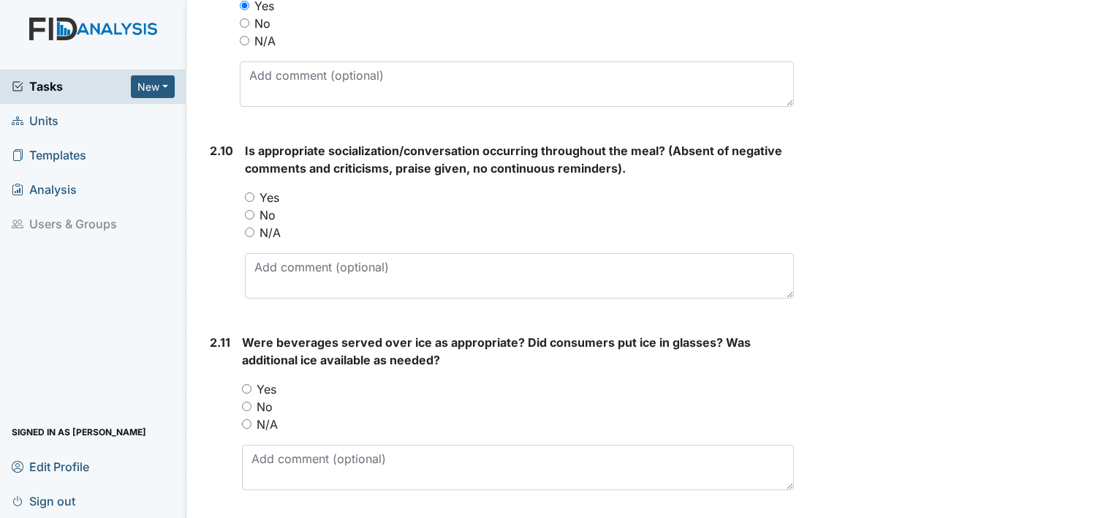
scroll to position [2559, 0]
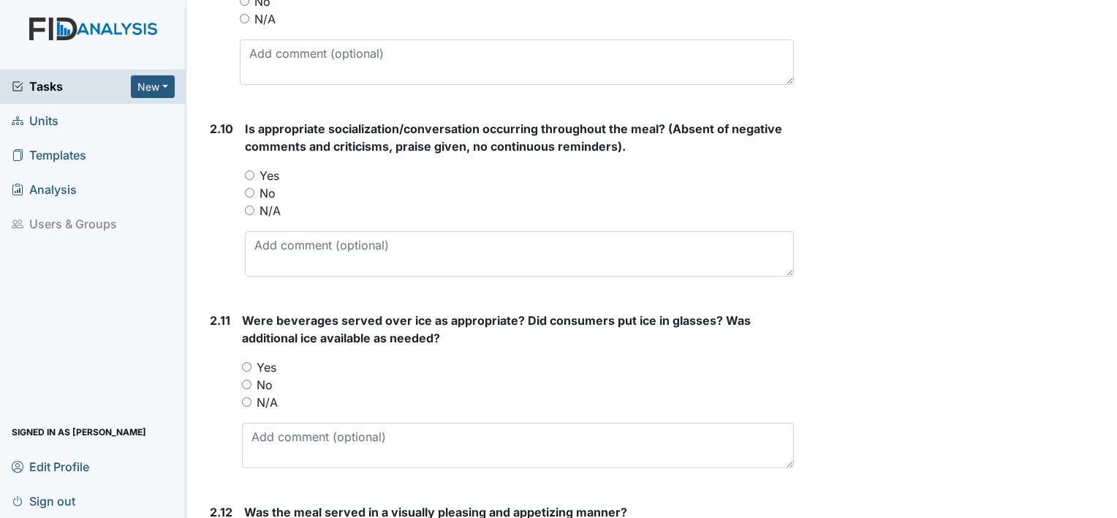
click at [245, 171] on input "Yes" at bounding box center [250, 175] width 10 height 10
radio input "true"
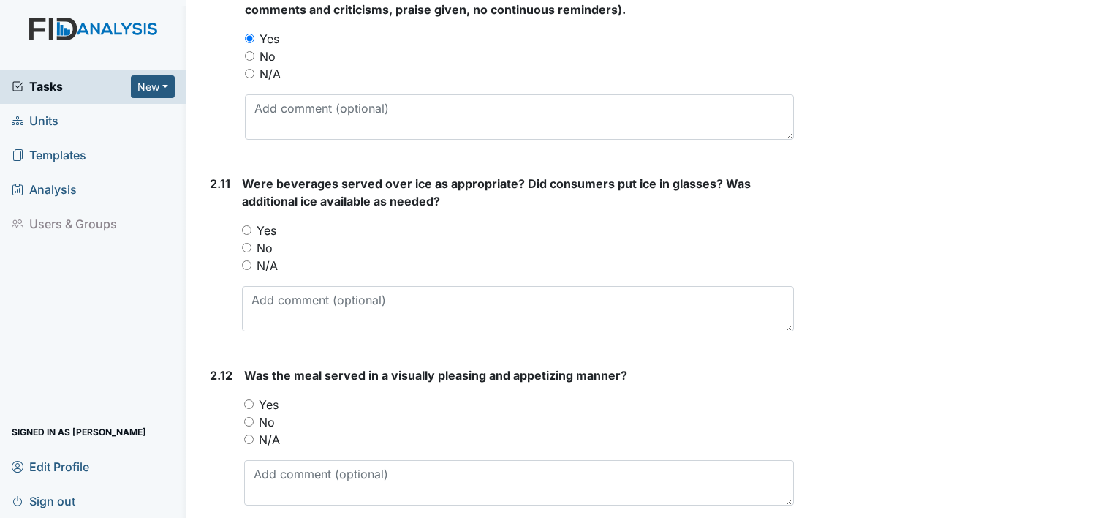
scroll to position [2705, 0]
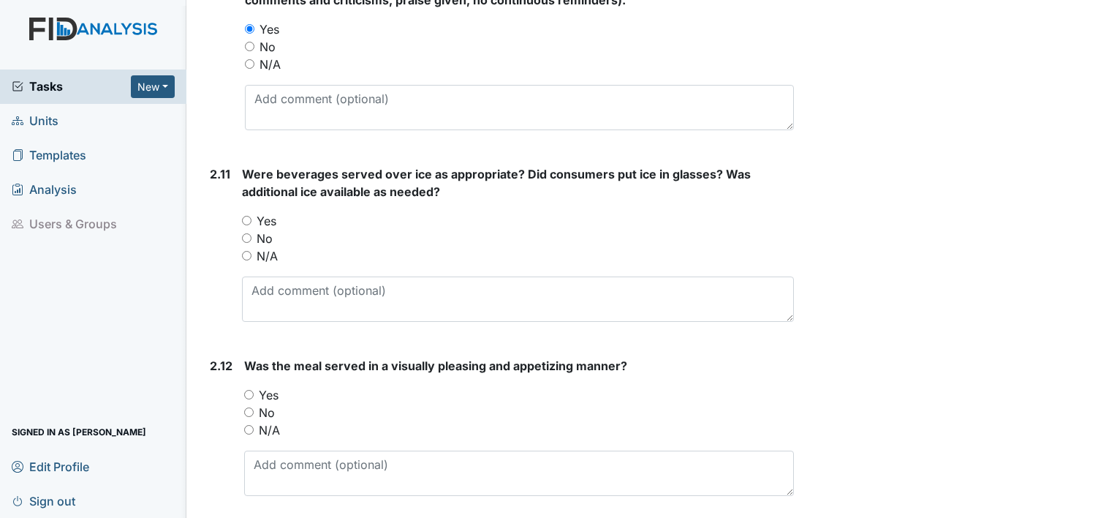
click at [249, 233] on input "No" at bounding box center [247, 238] width 10 height 10
radio input "true"
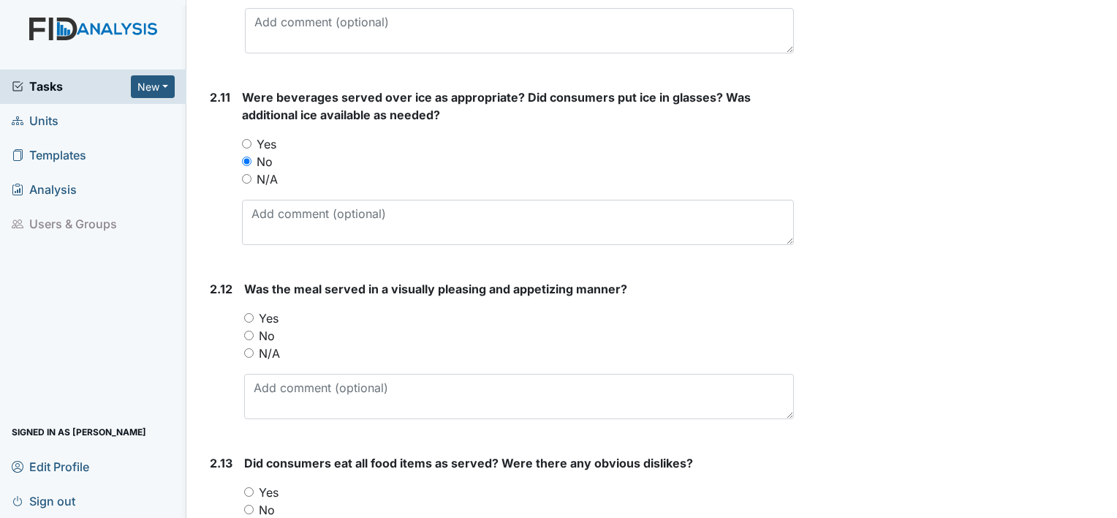
scroll to position [2851, 0]
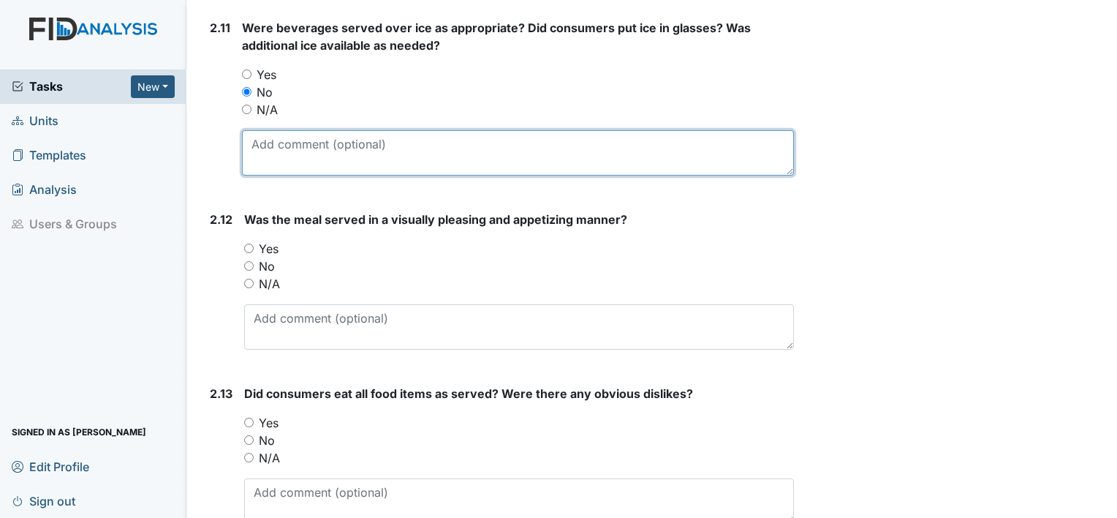
click at [279, 144] on textarea at bounding box center [518, 152] width 552 height 45
type textarea "no bowl of ice was placed on the table"
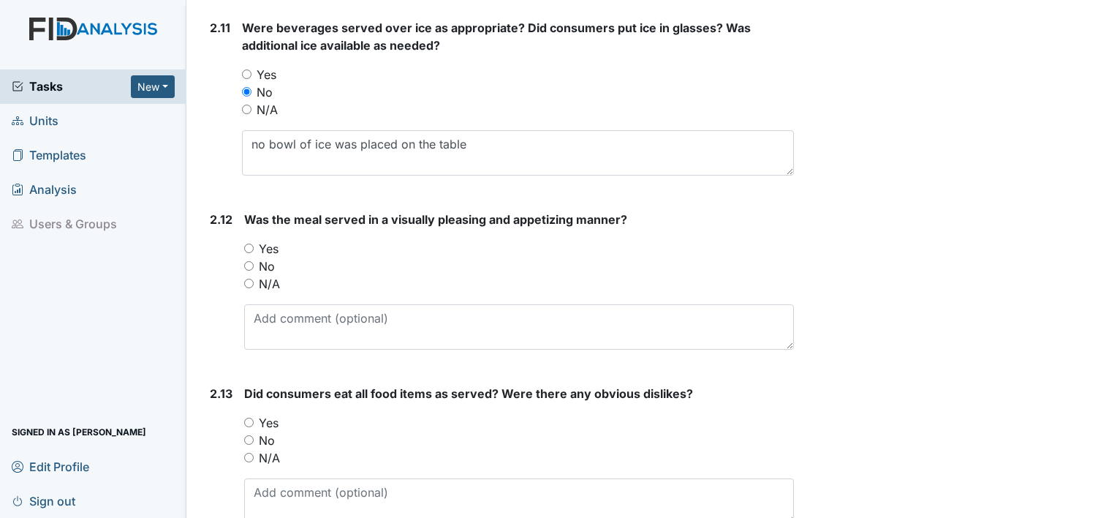
click at [247, 244] on input "Yes" at bounding box center [249, 248] width 10 height 10
radio input "true"
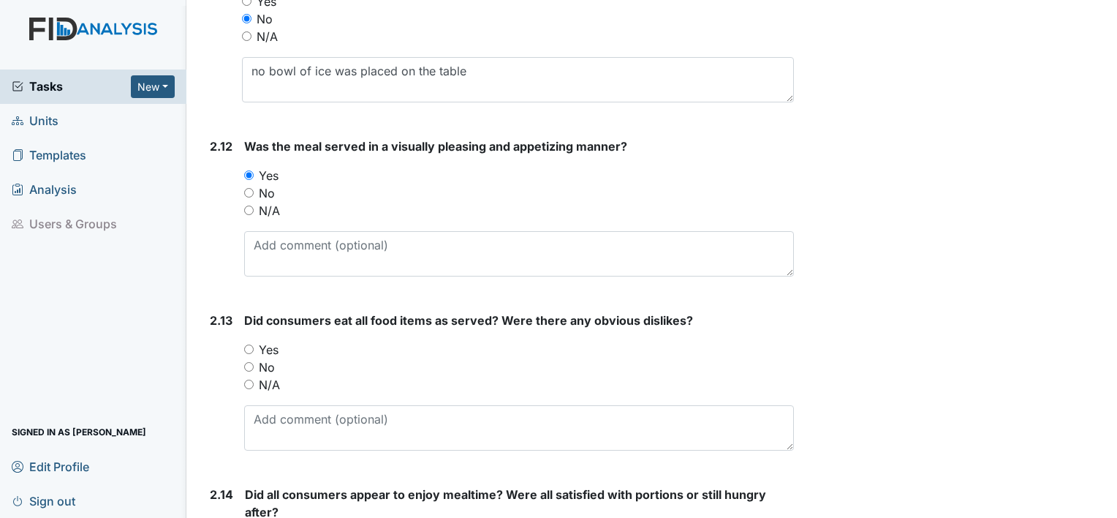
click at [251, 344] on input "Yes" at bounding box center [249, 349] width 10 height 10
radio input "true"
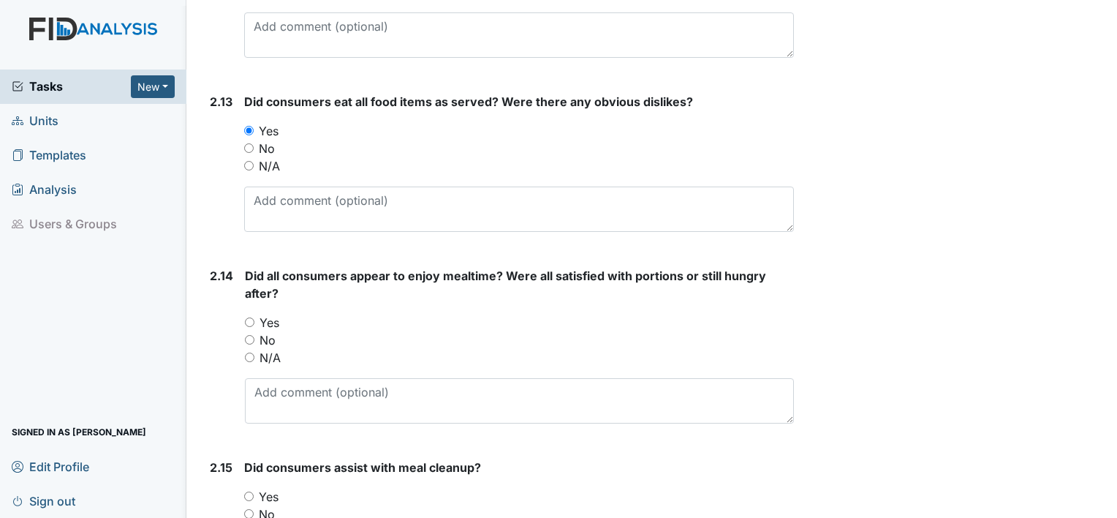
scroll to position [3144, 0]
click at [251, 317] on input "Yes" at bounding box center [250, 322] width 10 height 10
radio input "true"
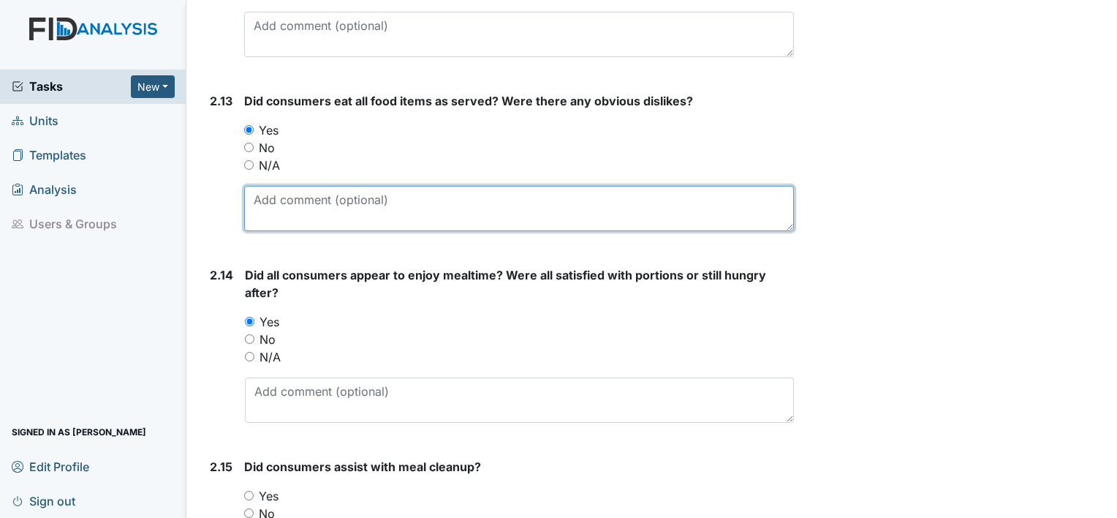
click at [270, 202] on textarea at bounding box center [519, 208] width 550 height 45
type textarea "C"
type textarea "o"
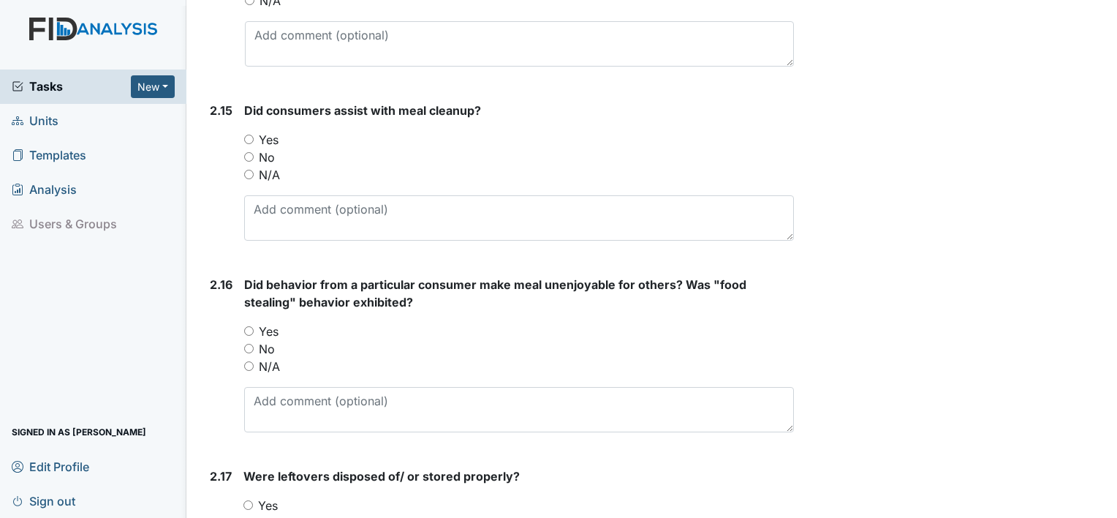
scroll to position [3509, 0]
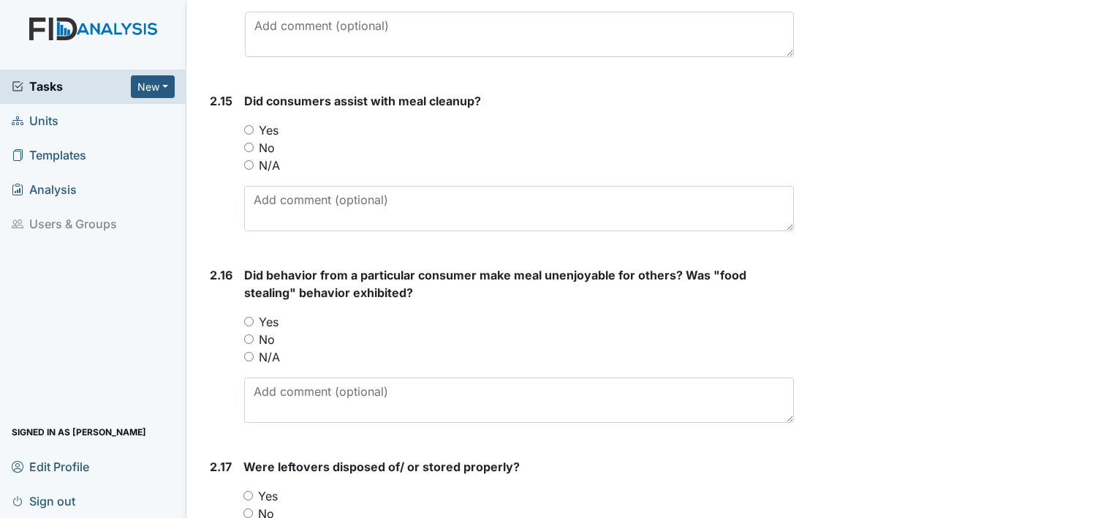
click at [246, 125] on input "Yes" at bounding box center [249, 130] width 10 height 10
radio input "true"
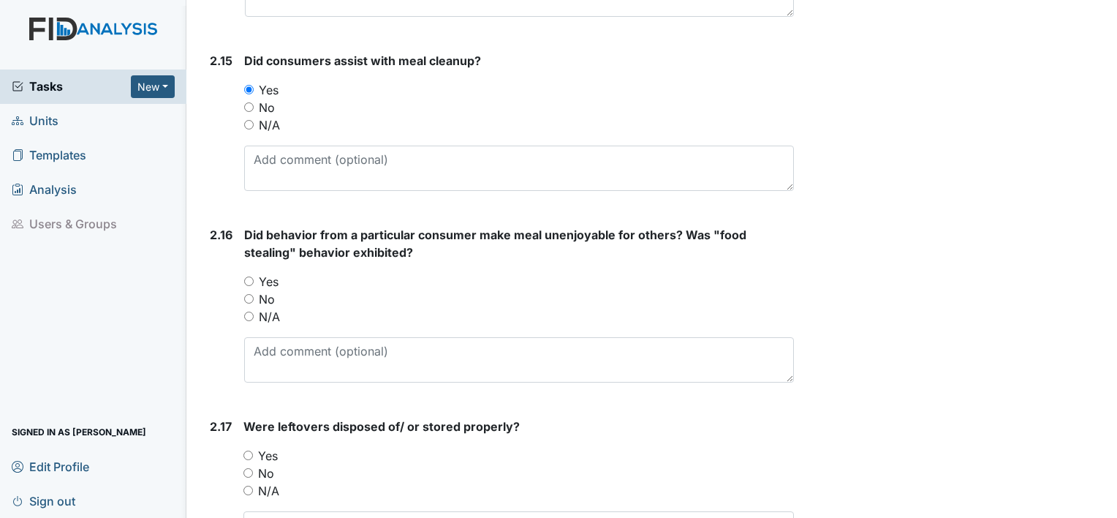
scroll to position [3582, 0]
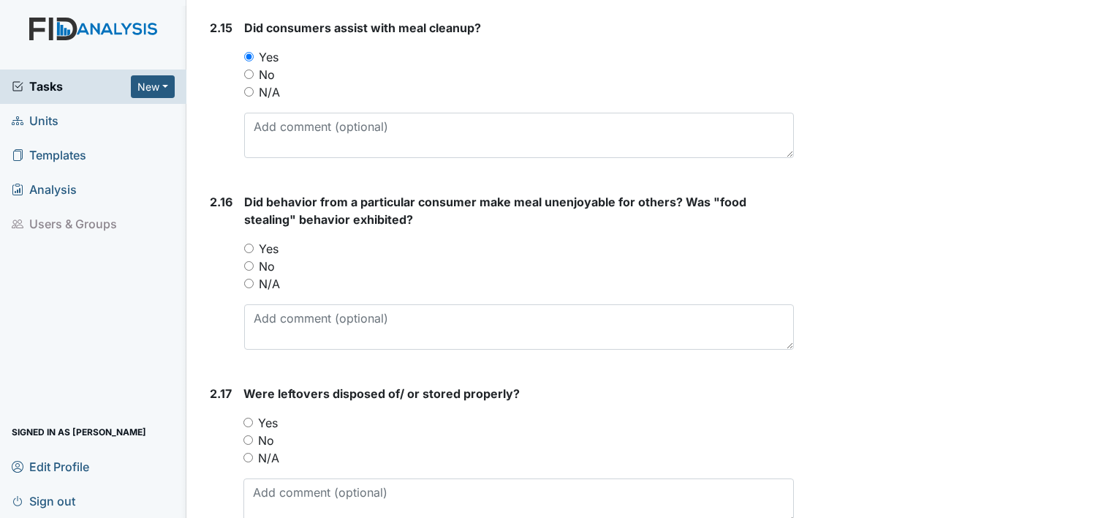
click at [248, 263] on input "No" at bounding box center [249, 266] width 10 height 10
radio input "true"
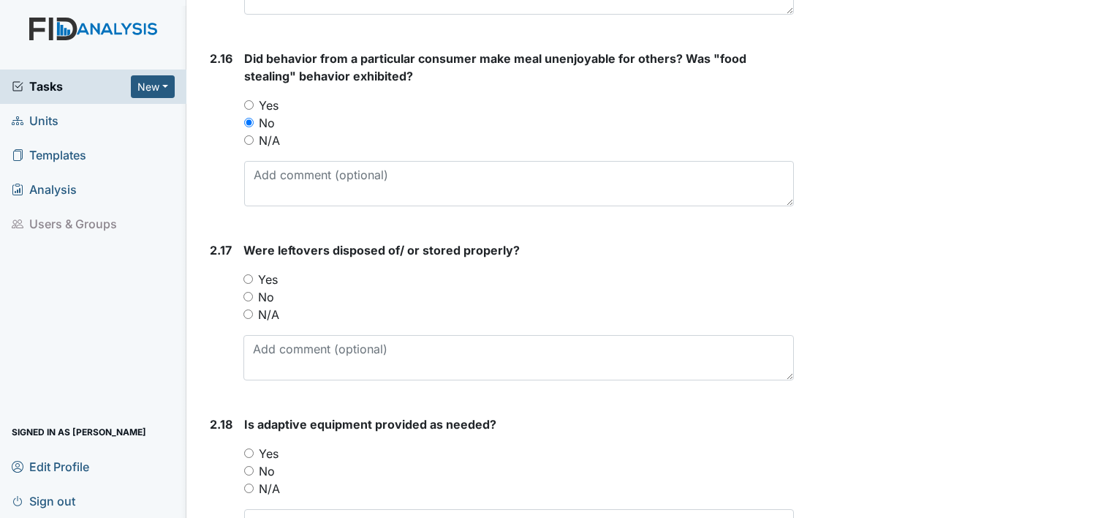
scroll to position [3728, 0]
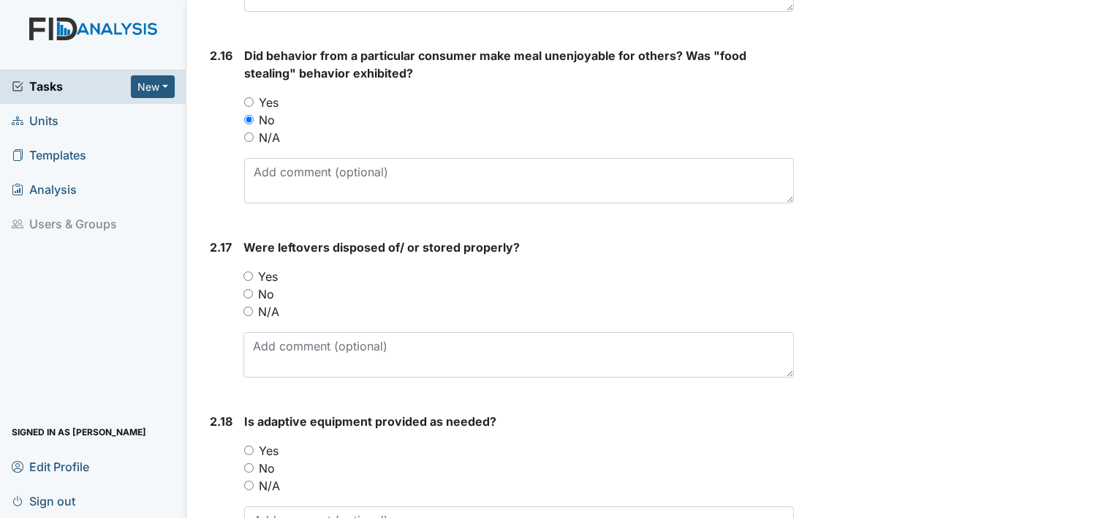
click at [242, 269] on div "2.17 Were leftovers disposed of/ or stored properly? You must select one of the…" at bounding box center [499, 313] width 590 height 151
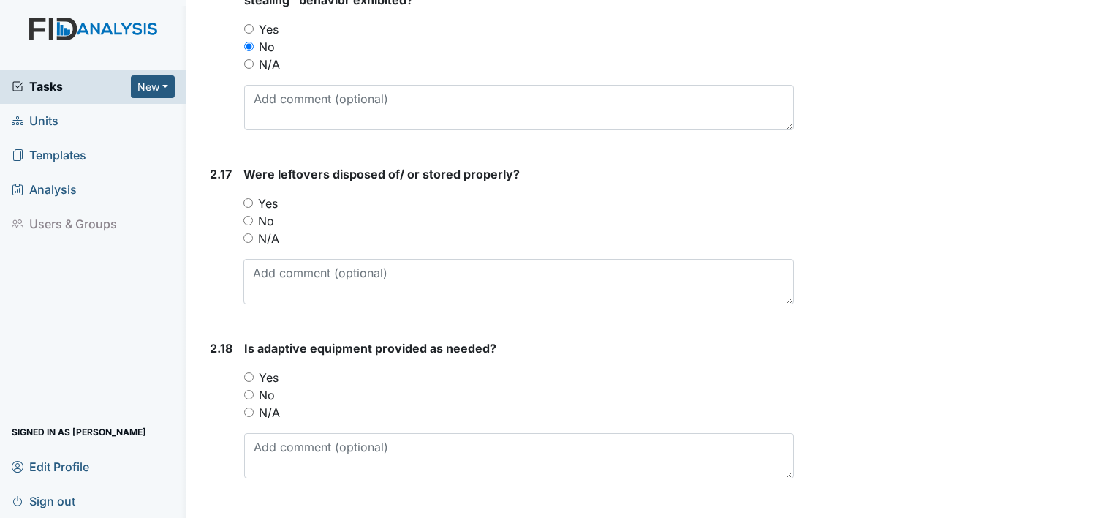
click at [247, 198] on input "Yes" at bounding box center [248, 203] width 10 height 10
radio input "true"
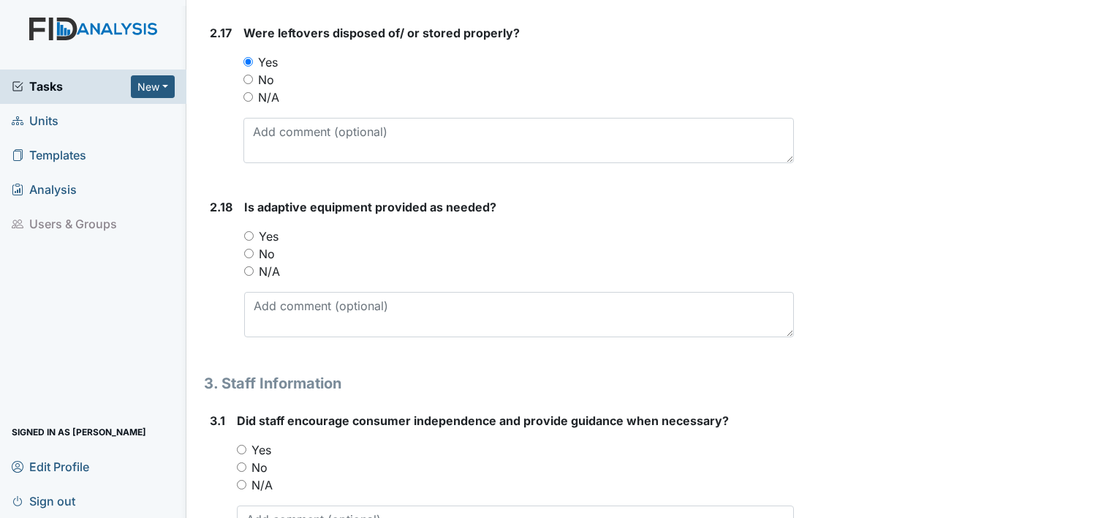
scroll to position [3948, 0]
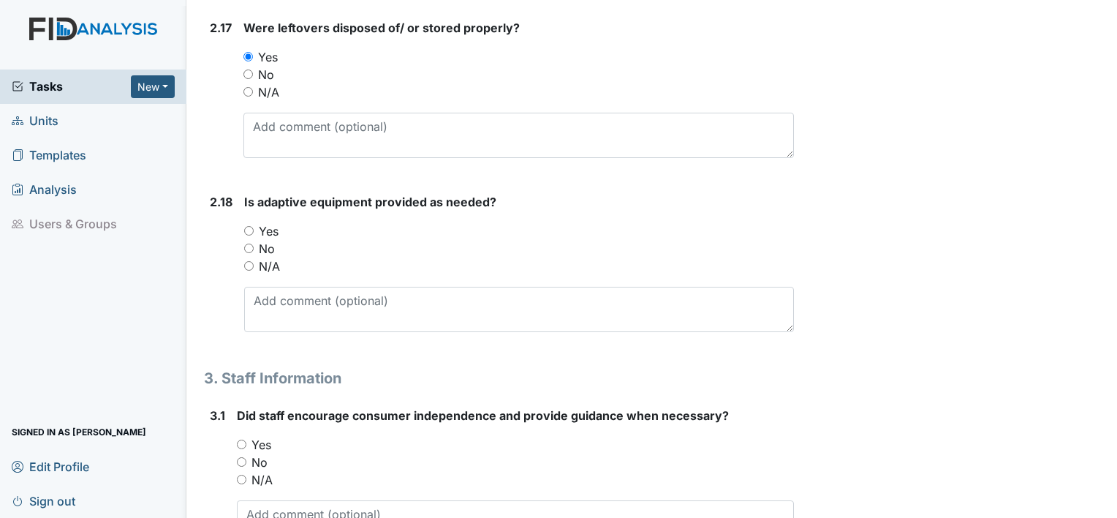
click at [245, 226] on input "Yes" at bounding box center [249, 231] width 10 height 10
radio input "true"
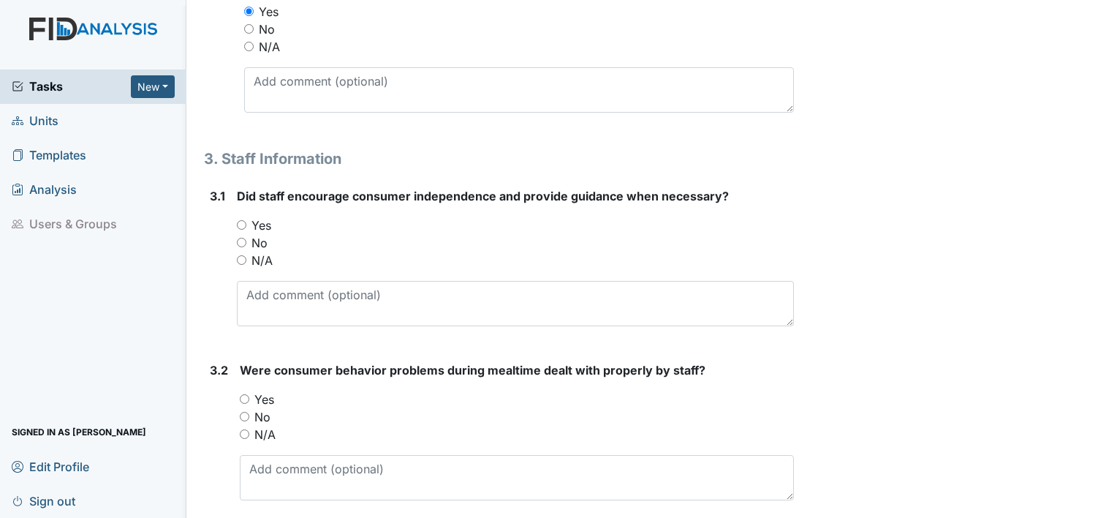
scroll to position [4240, 0]
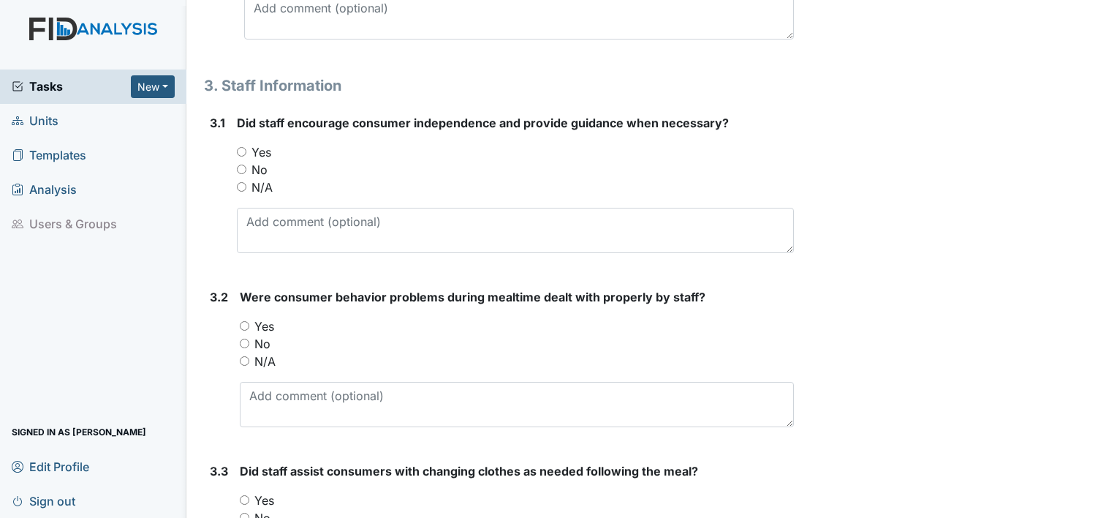
click at [239, 135] on div "Did staff encourage consumer independence and provide guidance when necessary? …" at bounding box center [515, 183] width 557 height 139
click at [238, 147] on input "Yes" at bounding box center [242, 152] width 10 height 10
radio input "true"
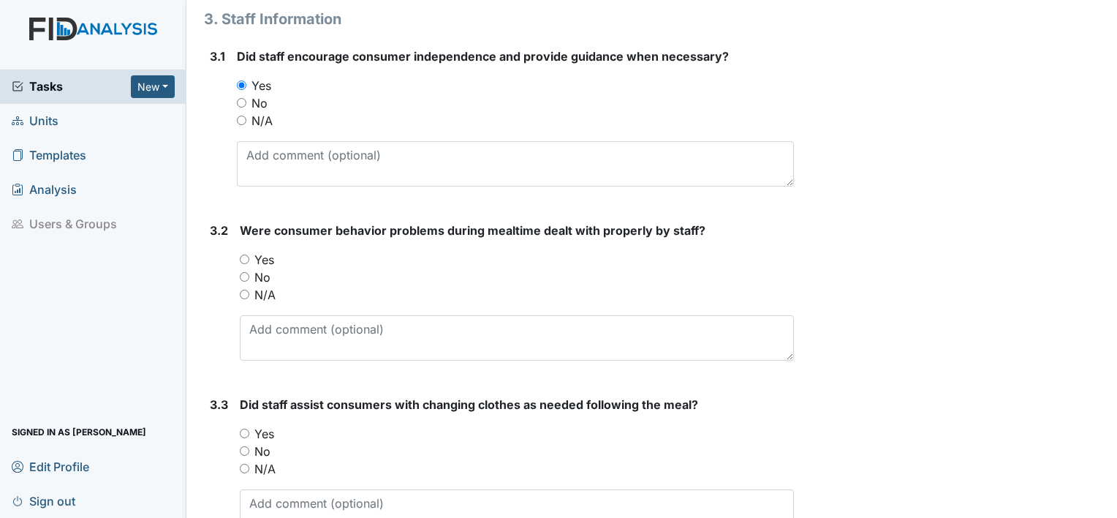
scroll to position [4390, 0]
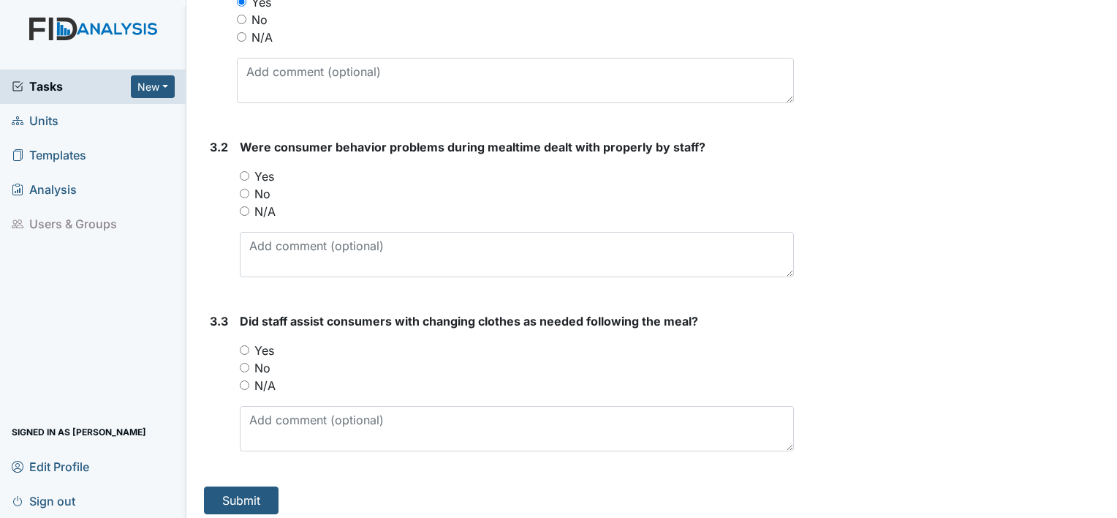
click at [246, 189] on input "No" at bounding box center [245, 194] width 10 height 10
radio input "true"
click at [240, 345] on input "Yes" at bounding box center [245, 350] width 10 height 10
radio input "true"
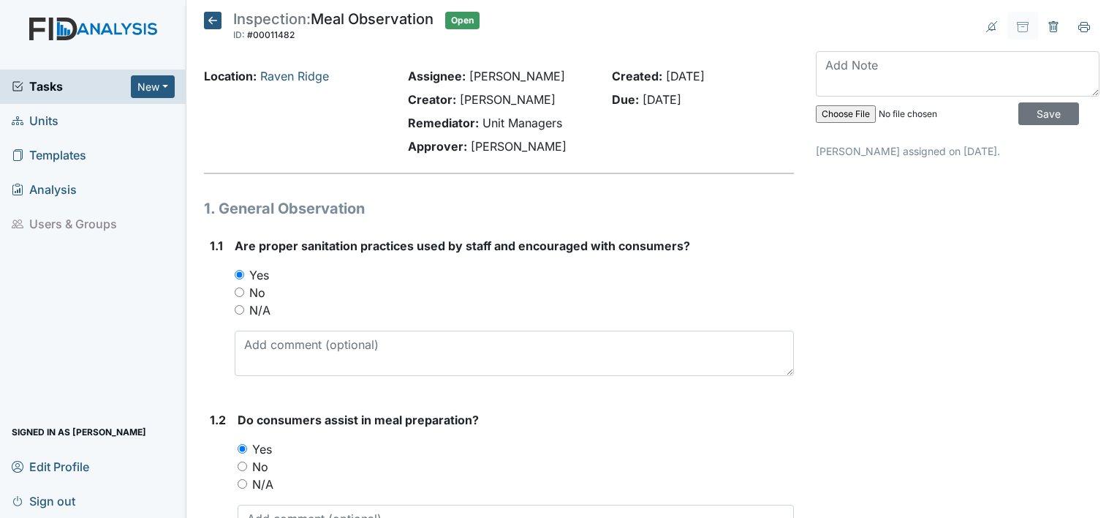
scroll to position [0, 0]
click at [833, 67] on textarea at bounding box center [958, 73] width 284 height 45
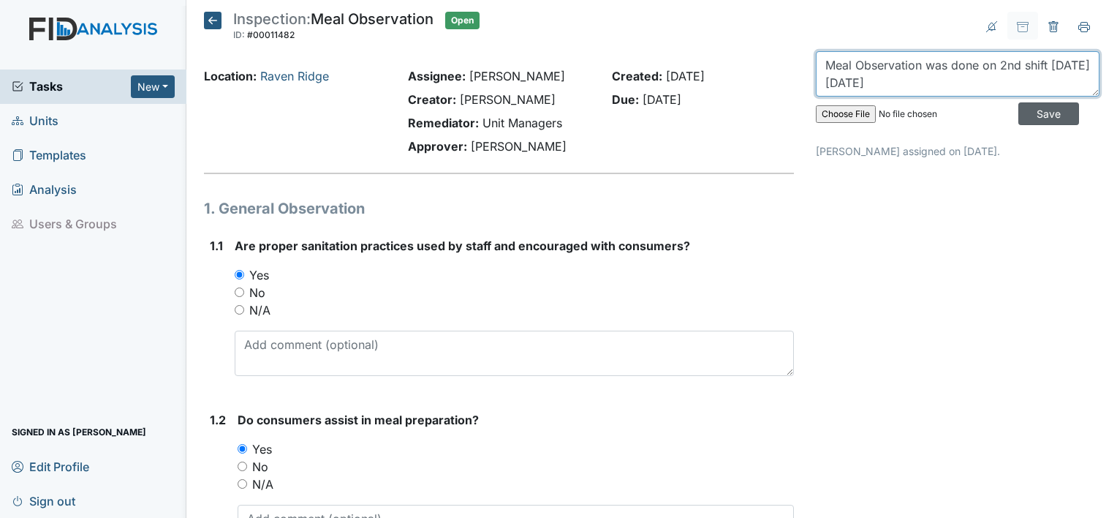
type textarea "Meal Observation was done on 2nd shift on Friday 09-19-25"
click at [1026, 114] on input "Save" at bounding box center [1048, 113] width 61 height 23
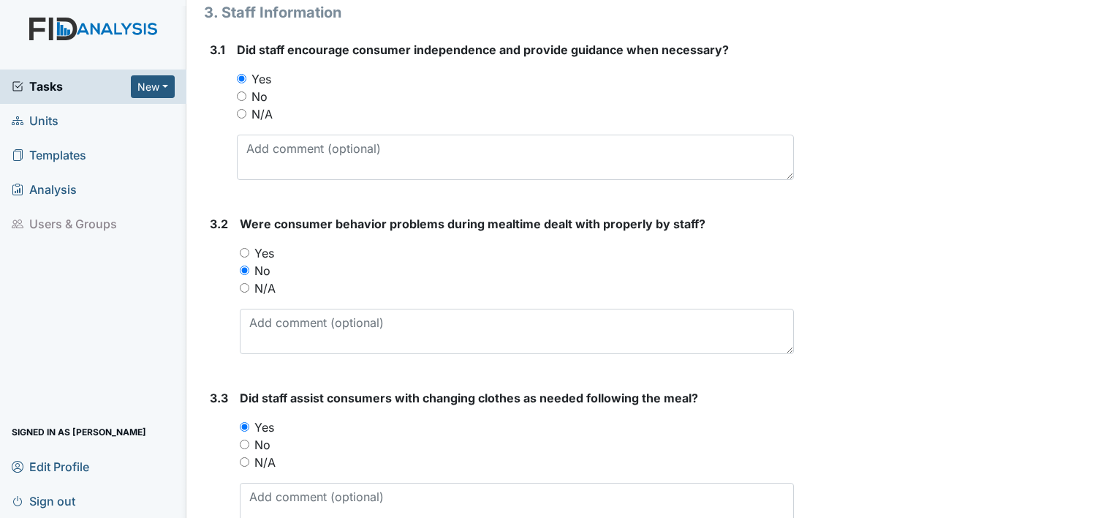
scroll to position [4390, 0]
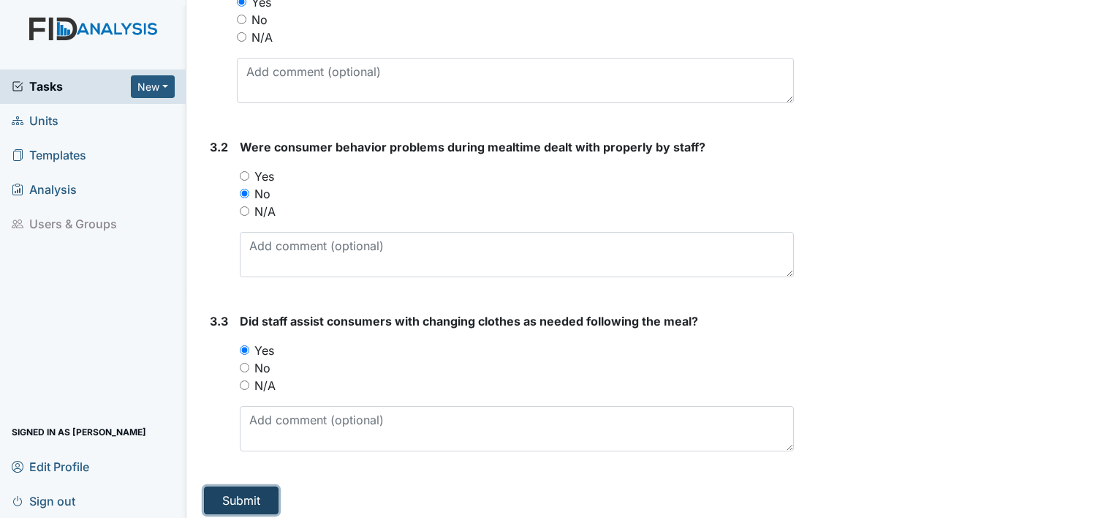
click at [246, 489] on button "Submit" at bounding box center [241, 500] width 75 height 28
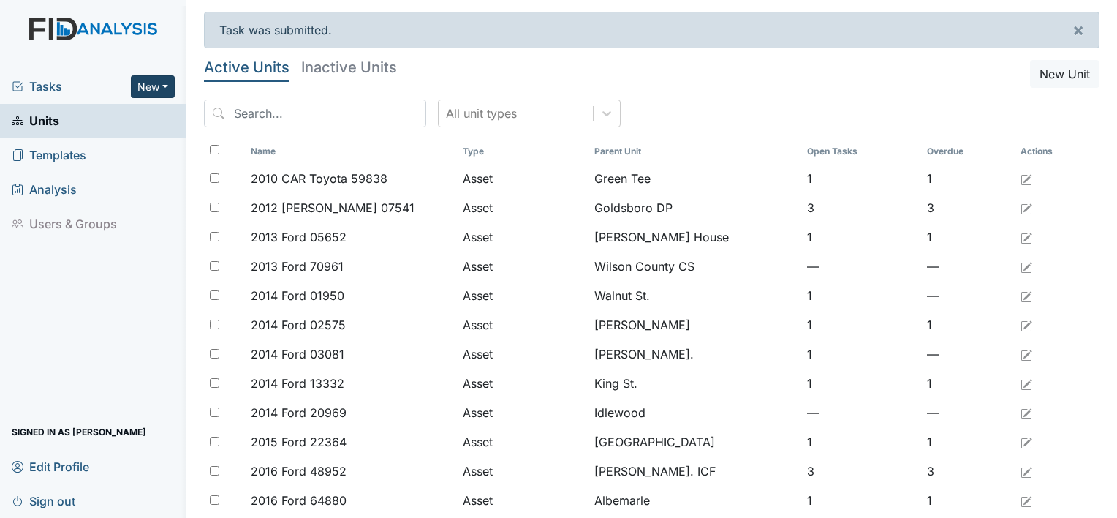
click at [152, 83] on button "New" at bounding box center [153, 86] width 44 height 23
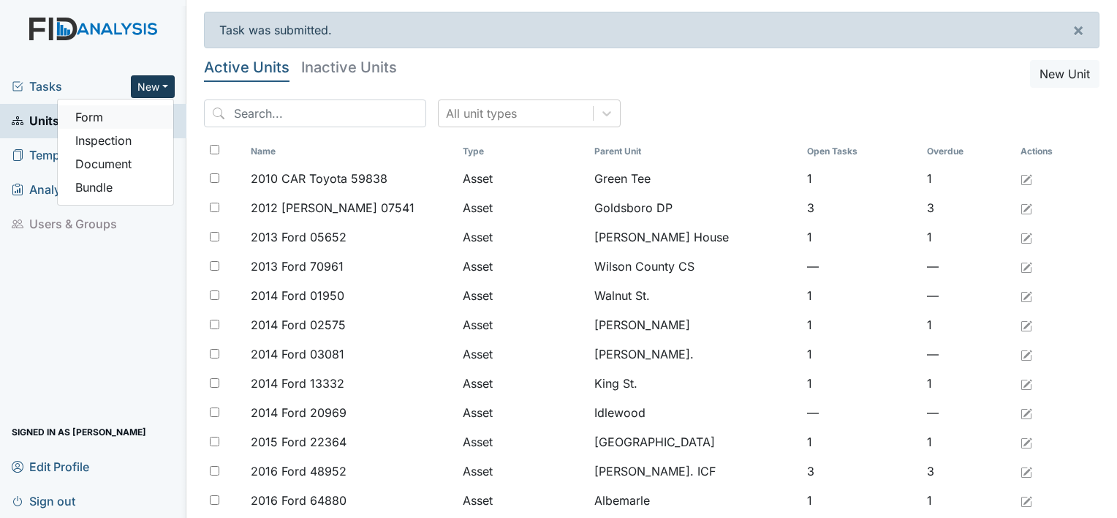
click at [118, 116] on link "Form" at bounding box center [116, 116] width 116 height 23
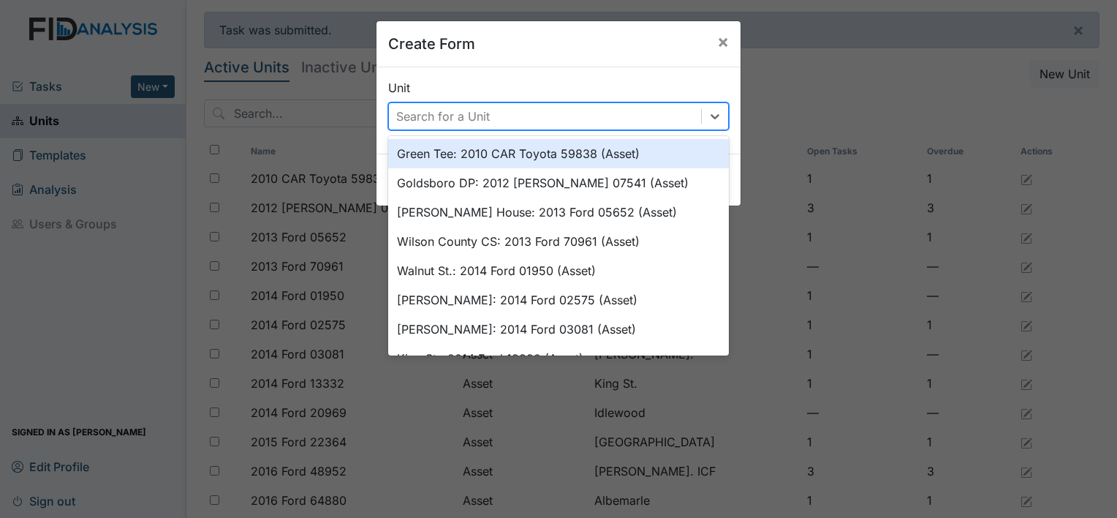
click at [537, 118] on div "Search for a Unit" at bounding box center [545, 116] width 312 height 26
click at [50, 260] on div "Create Form × Unit option Green Tee: 2010 CAR Toyota 59838 (Asset) focused, 1 o…" at bounding box center [558, 259] width 1117 height 518
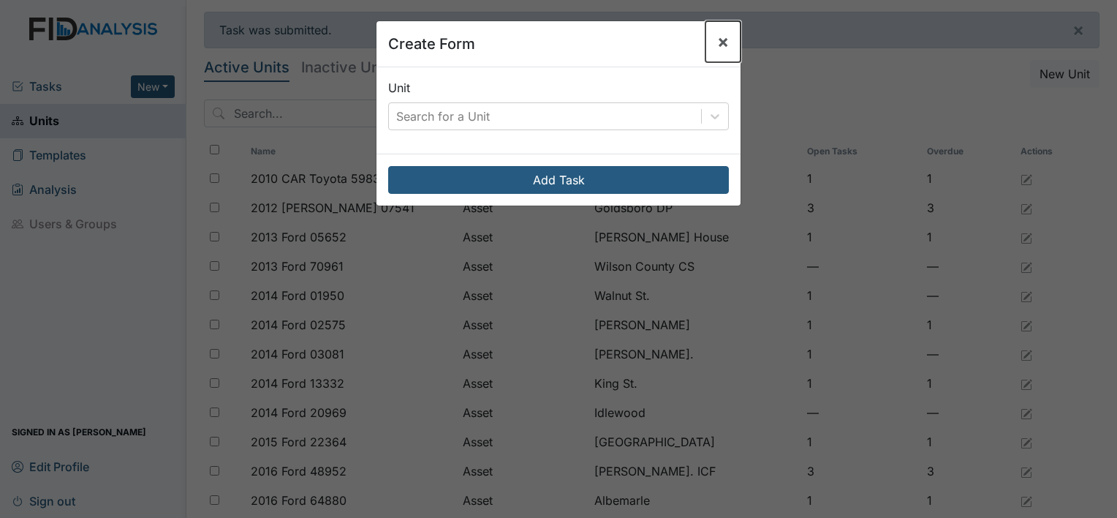
click at [725, 48] on button "×" at bounding box center [722, 41] width 35 height 41
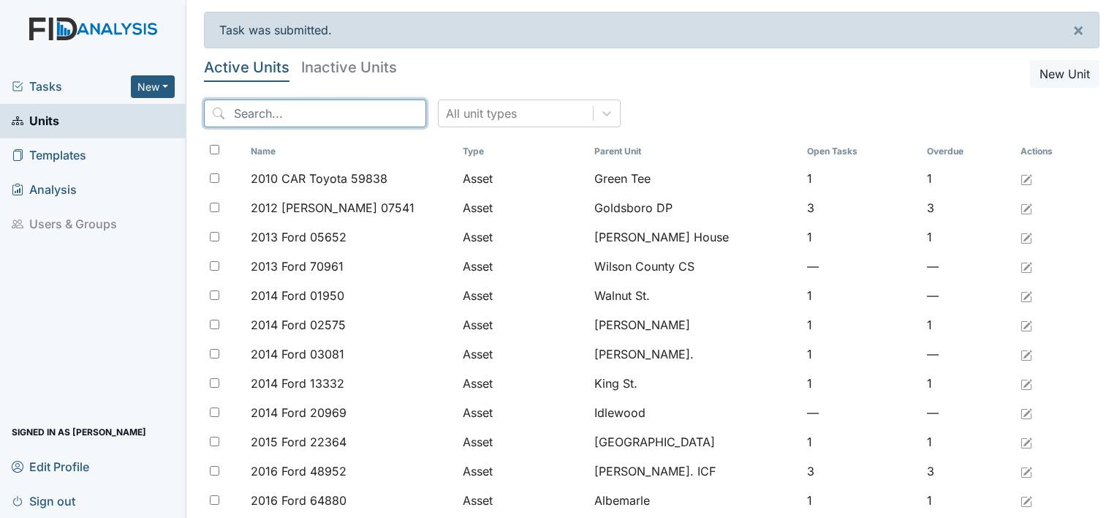
click at [349, 121] on input "search" at bounding box center [315, 113] width 222 height 28
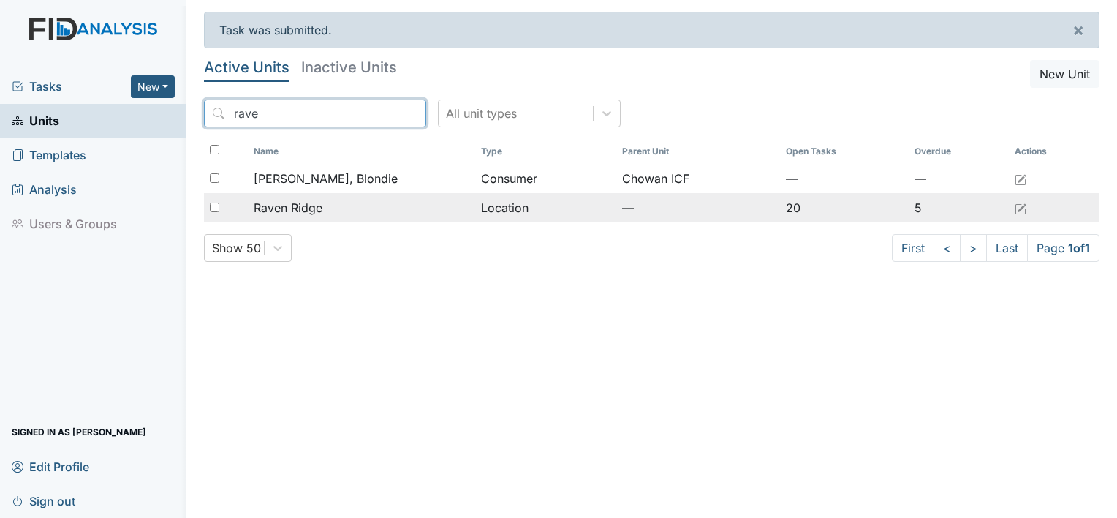
type input "rave"
click at [312, 205] on span "Raven Ridge" at bounding box center [288, 208] width 69 height 18
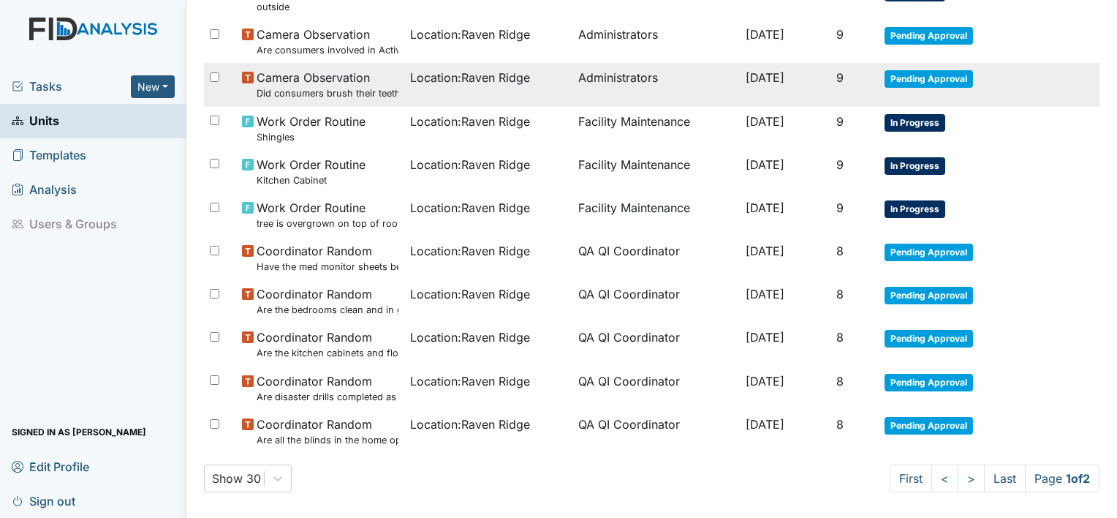
scroll to position [863, 0]
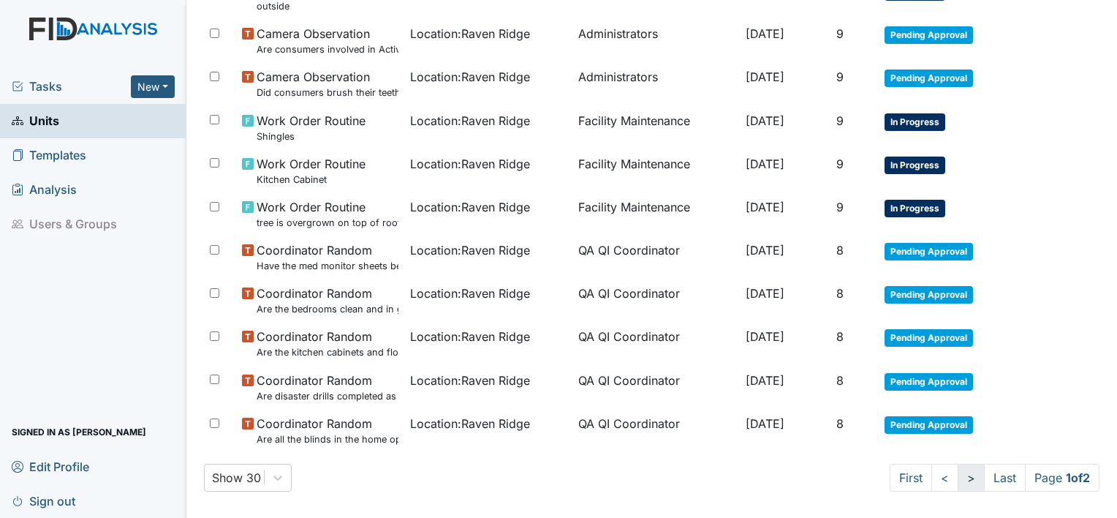
click at [958, 474] on link ">" at bounding box center [971, 477] width 27 height 28
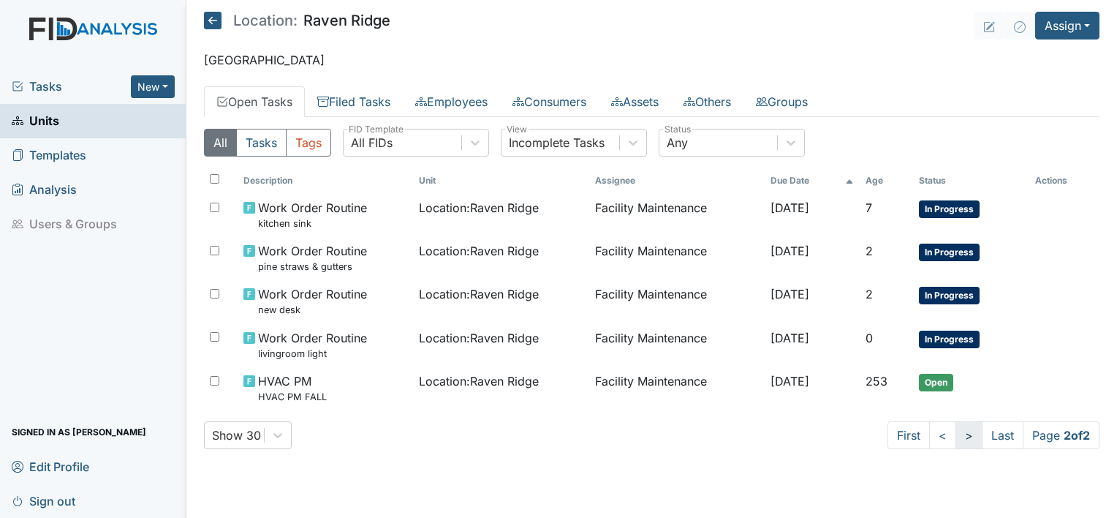
scroll to position [0, 0]
click at [137, 120] on link "Units" at bounding box center [93, 121] width 186 height 34
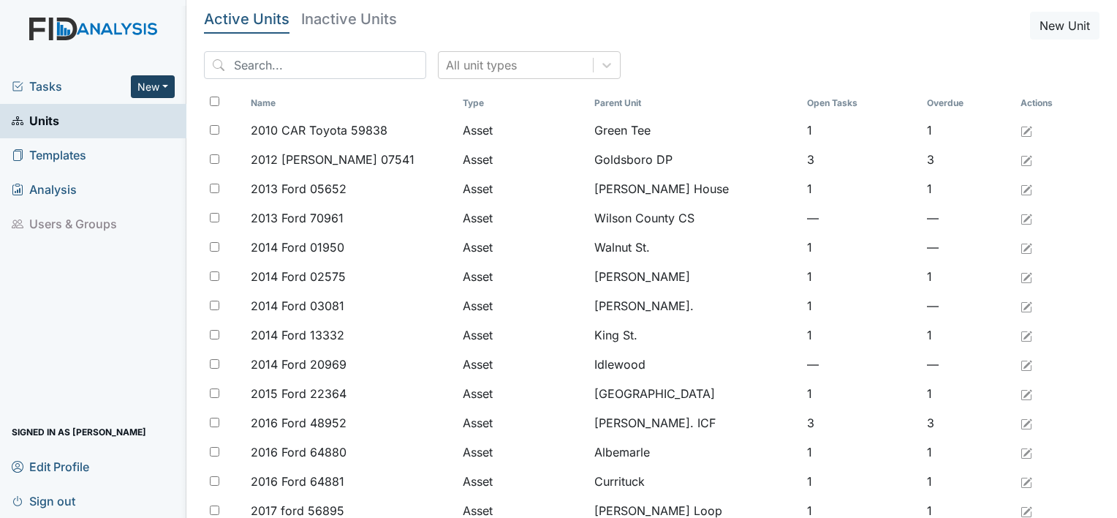
click at [167, 88] on button "New" at bounding box center [153, 86] width 44 height 23
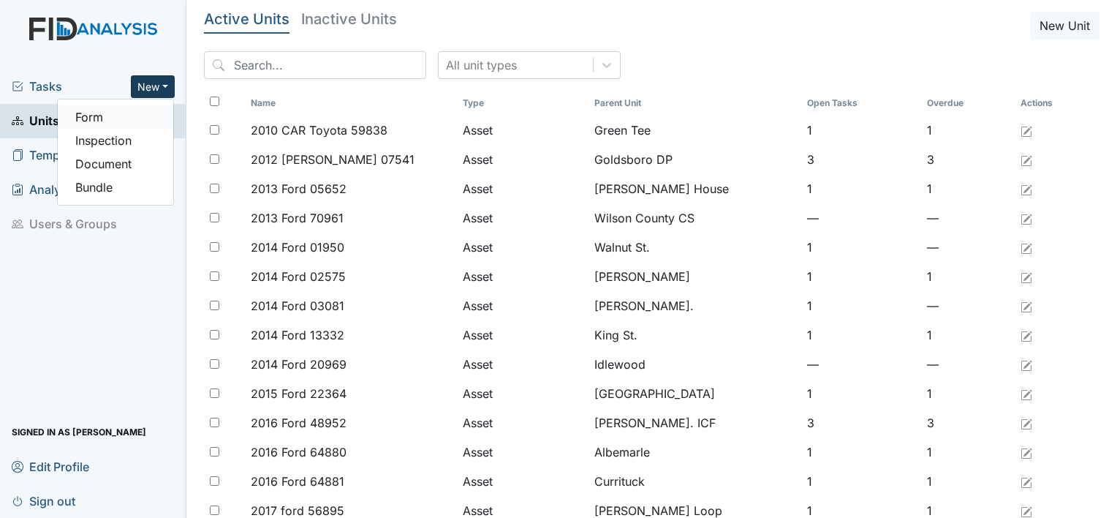
click at [142, 109] on link "Form" at bounding box center [116, 116] width 116 height 23
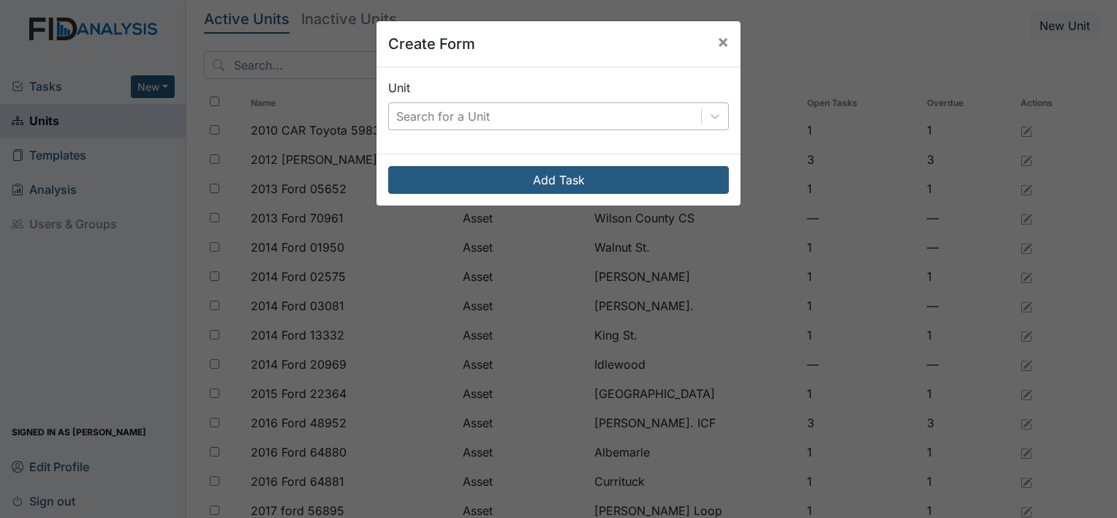
click at [468, 112] on div "Search for a Unit" at bounding box center [443, 116] width 94 height 18
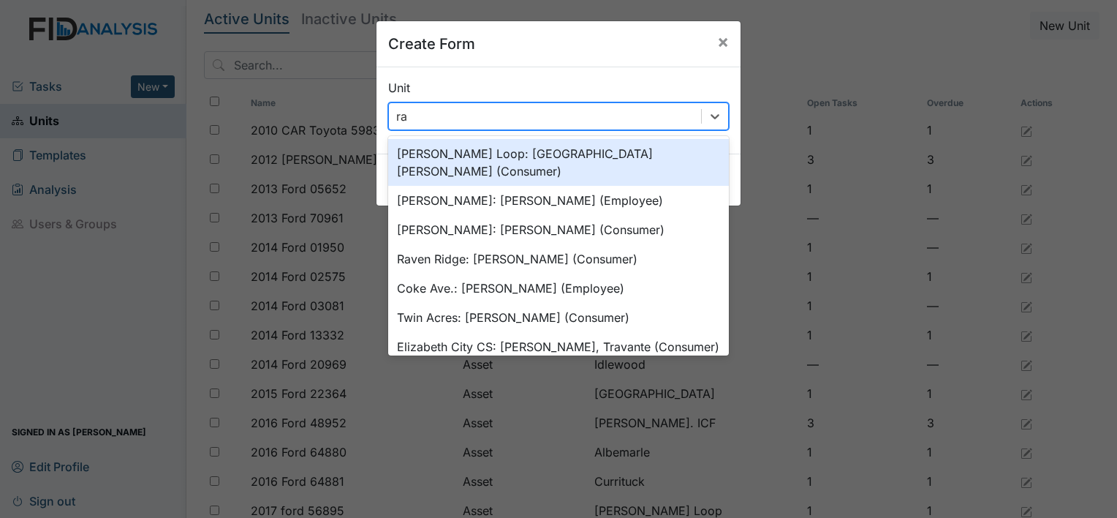
type input "rav"
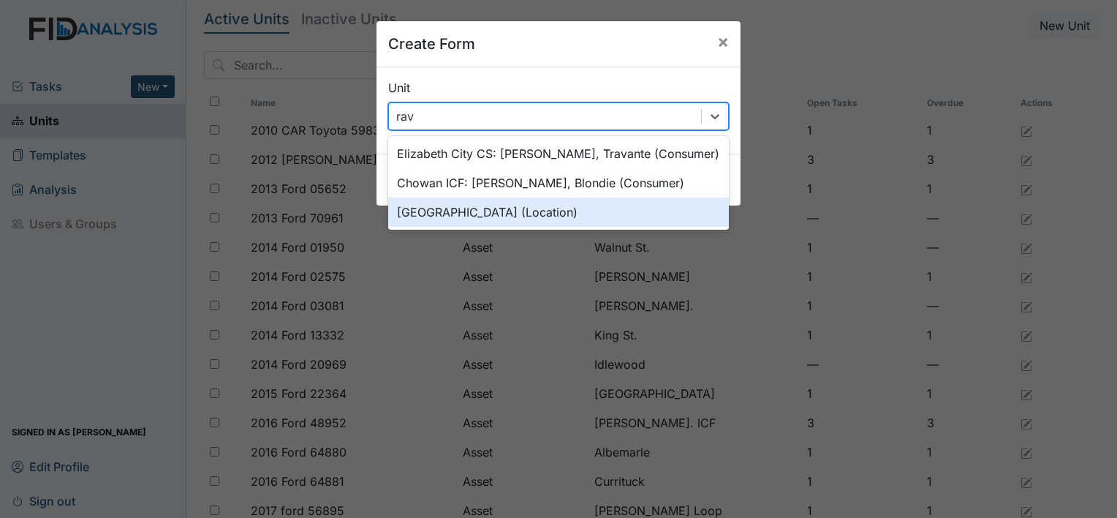
click at [448, 207] on div "[GEOGRAPHIC_DATA] (Location)" at bounding box center [558, 211] width 341 height 29
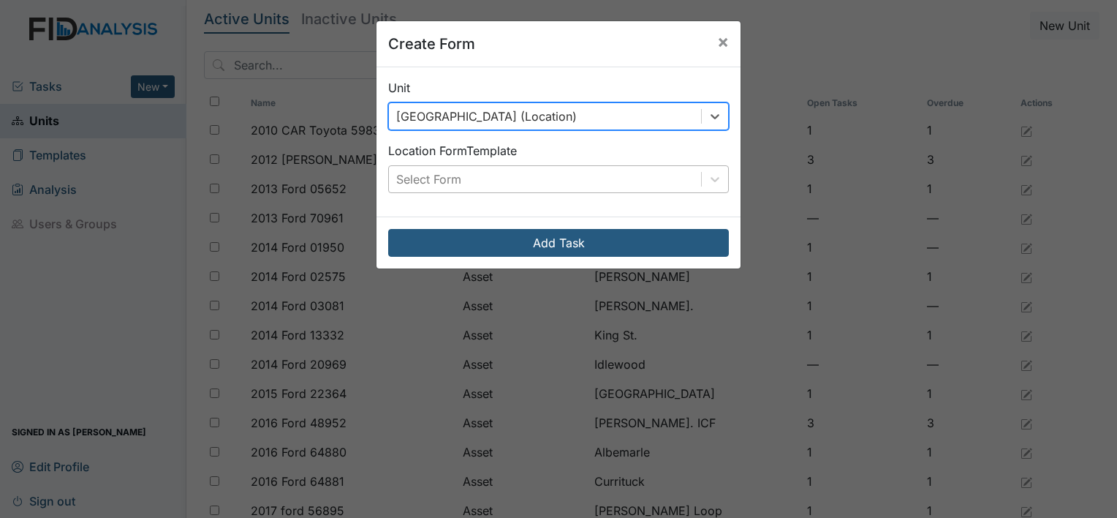
click at [467, 181] on div "Select Form" at bounding box center [545, 179] width 312 height 26
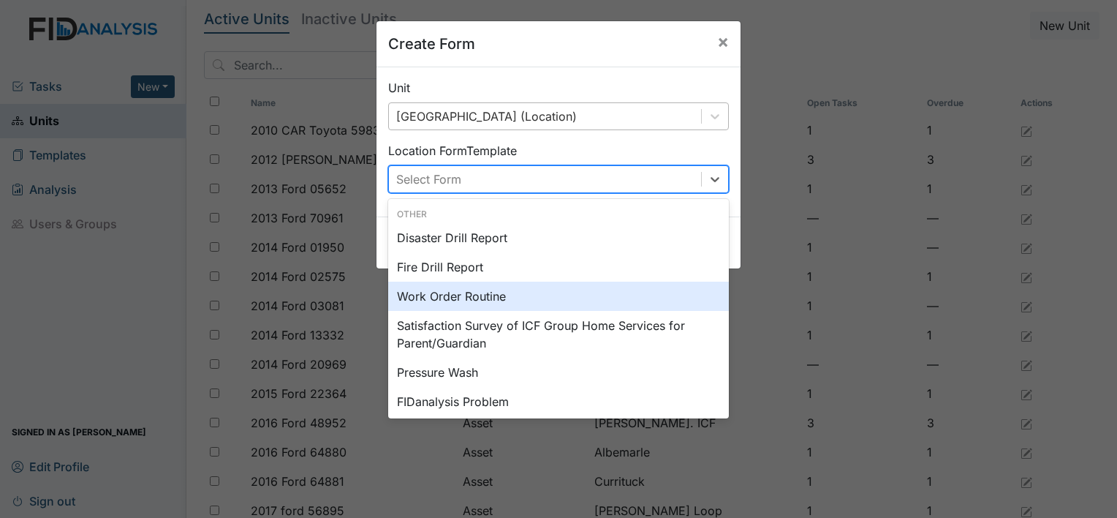
click at [459, 292] on div "Work Order Routine" at bounding box center [558, 295] width 341 height 29
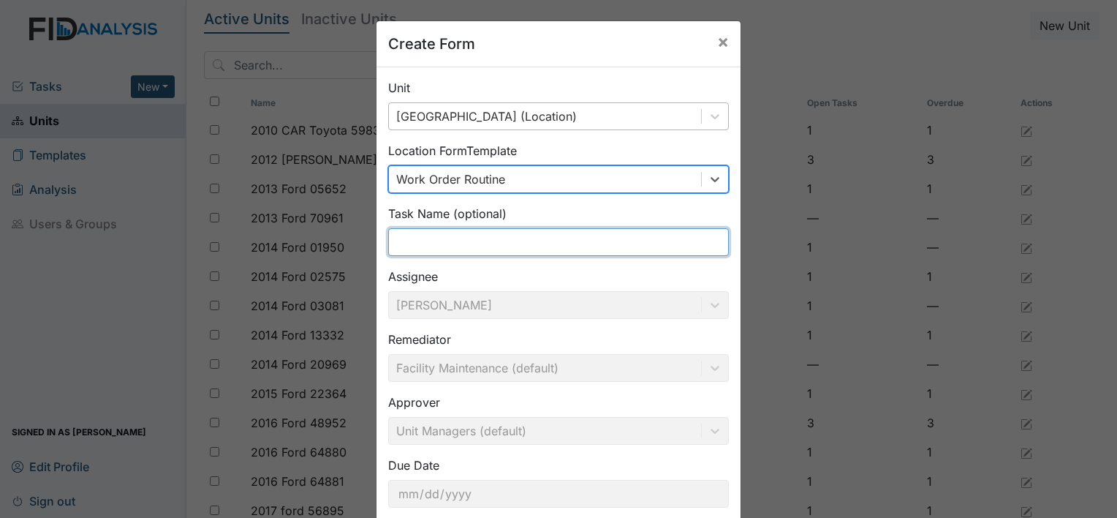
click at [461, 241] on input "text" at bounding box center [558, 242] width 341 height 28
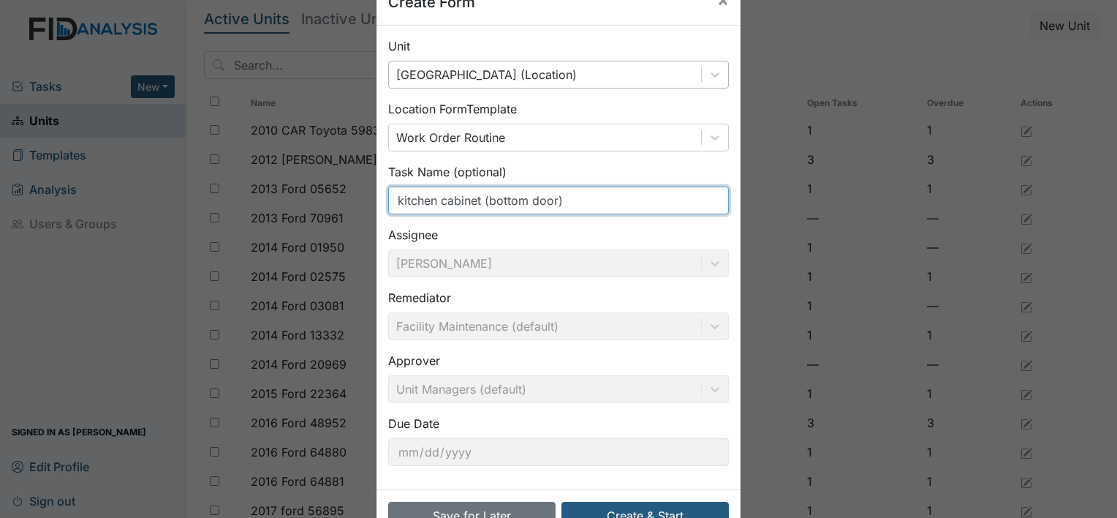
scroll to position [85, 0]
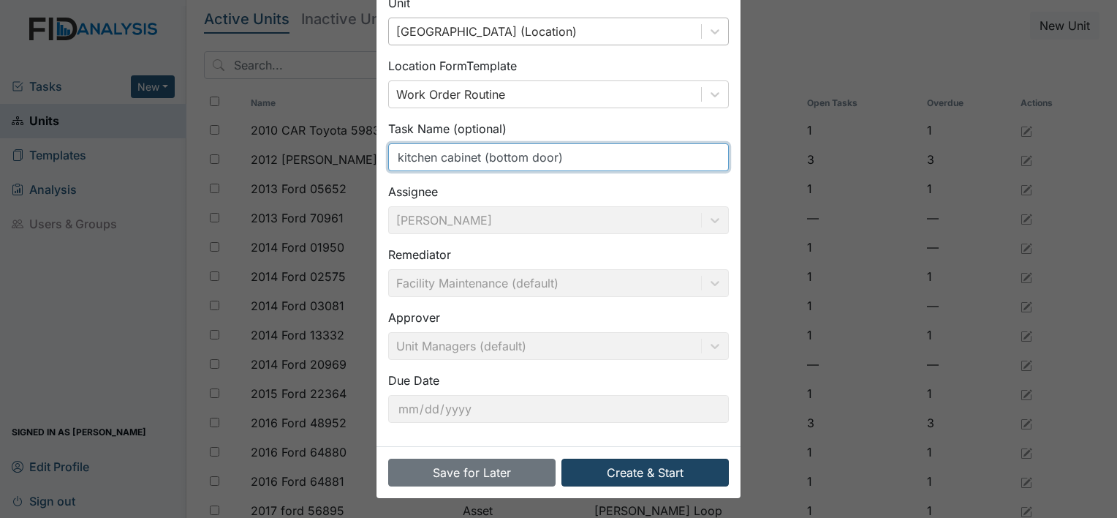
type input "kitchen cabinet (bottom door)"
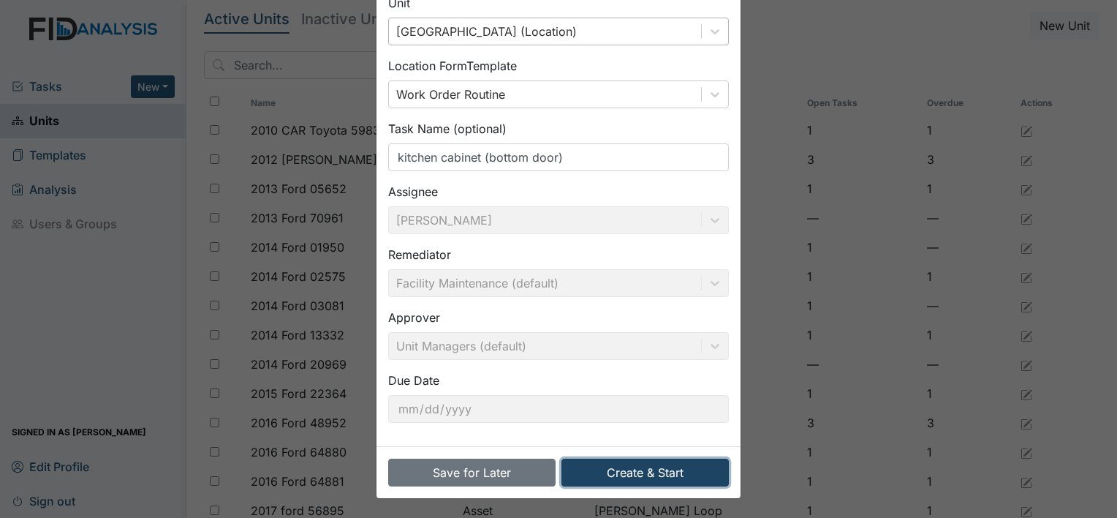
click at [643, 474] on button "Create & Start" at bounding box center [644, 472] width 167 height 28
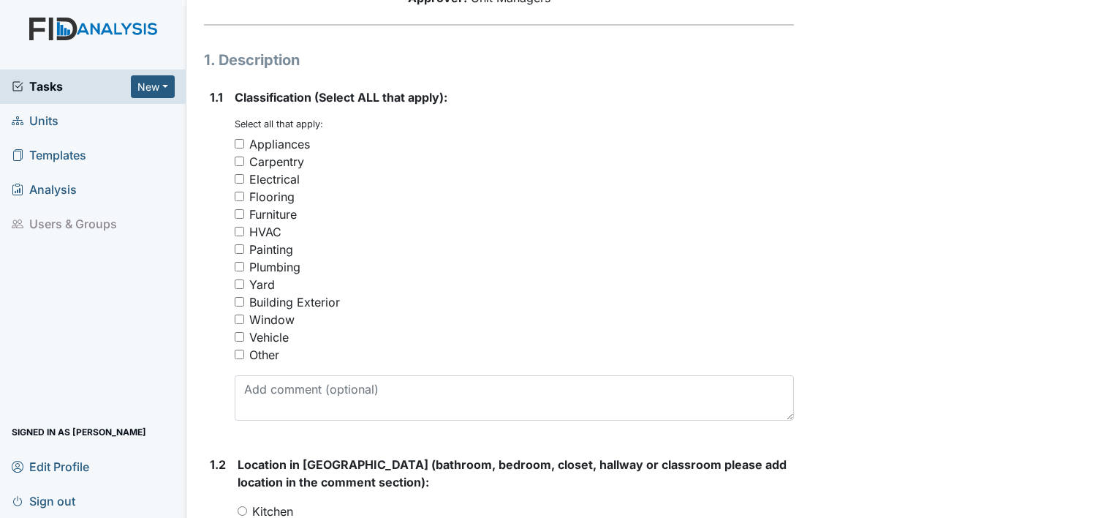
scroll to position [219, 0]
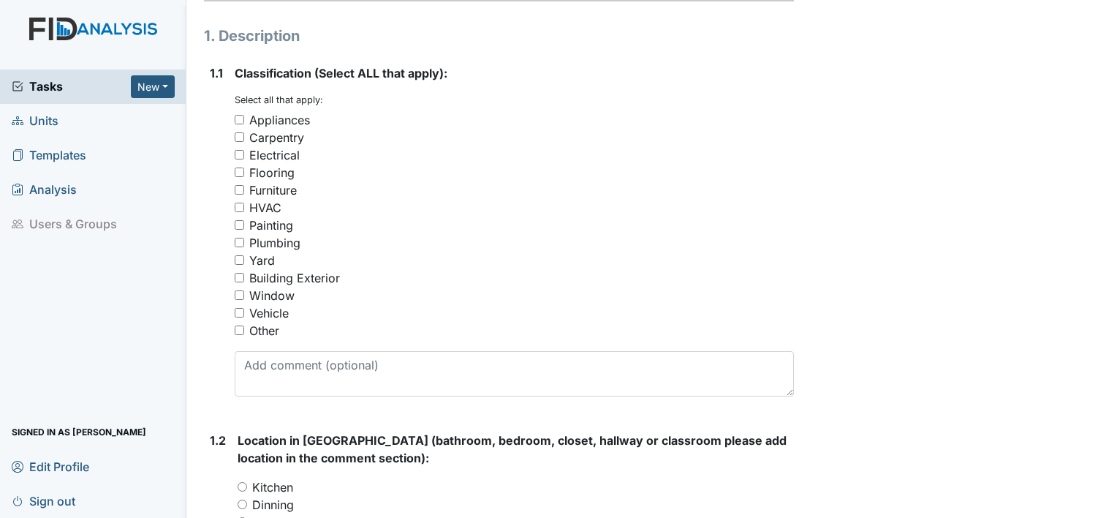
click at [235, 332] on input "Other" at bounding box center [240, 330] width 10 height 10
checkbox input "true"
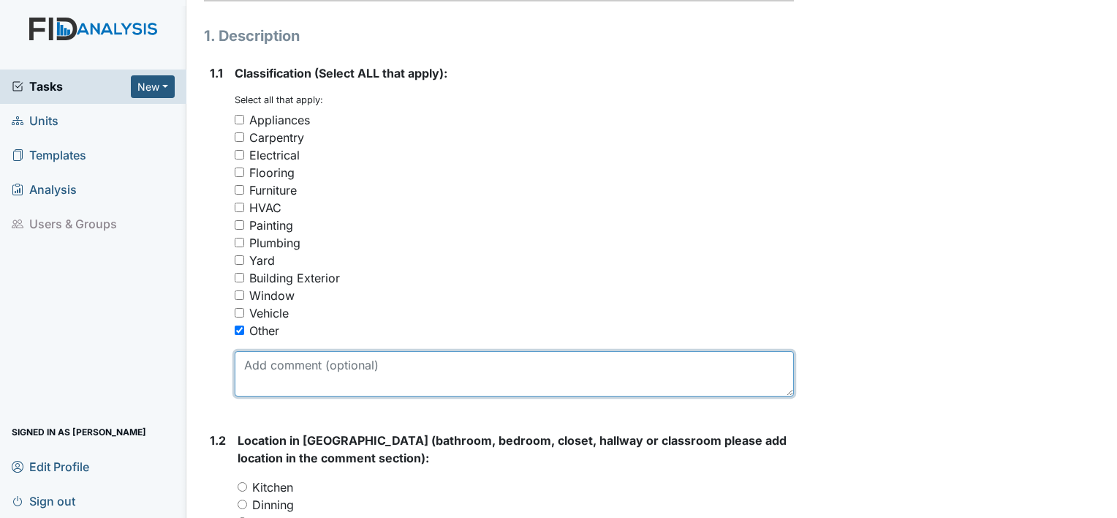
click at [275, 366] on textarea at bounding box center [514, 373] width 559 height 45
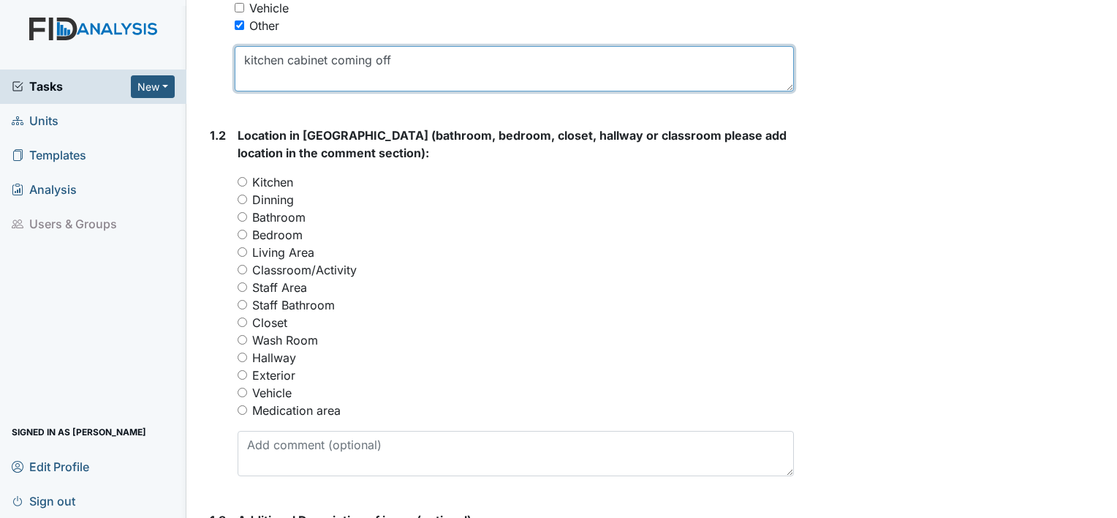
scroll to position [585, 0]
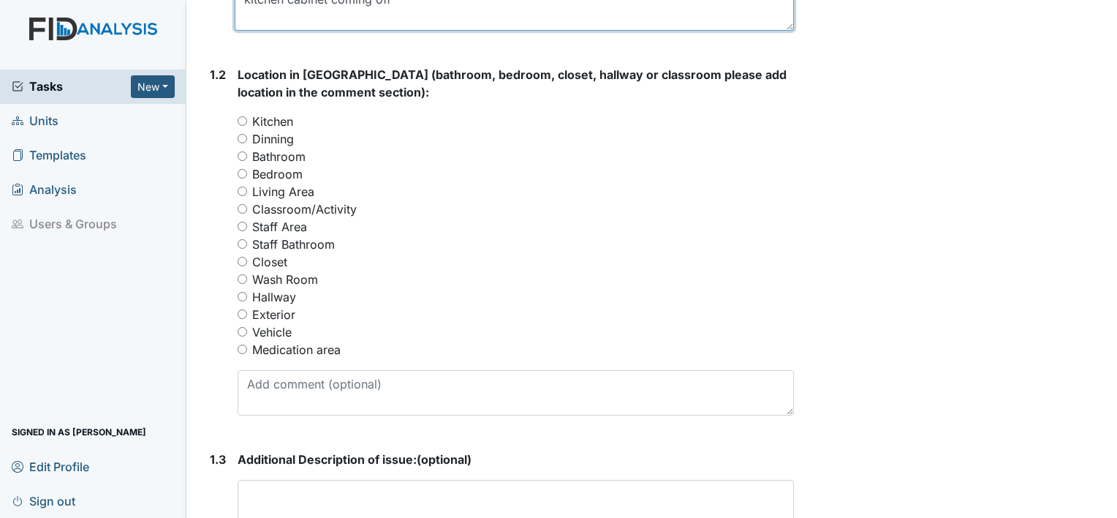
type textarea "kitchen cabinet coming off"
click at [243, 120] on input "Kitchen" at bounding box center [243, 121] width 10 height 10
radio input "true"
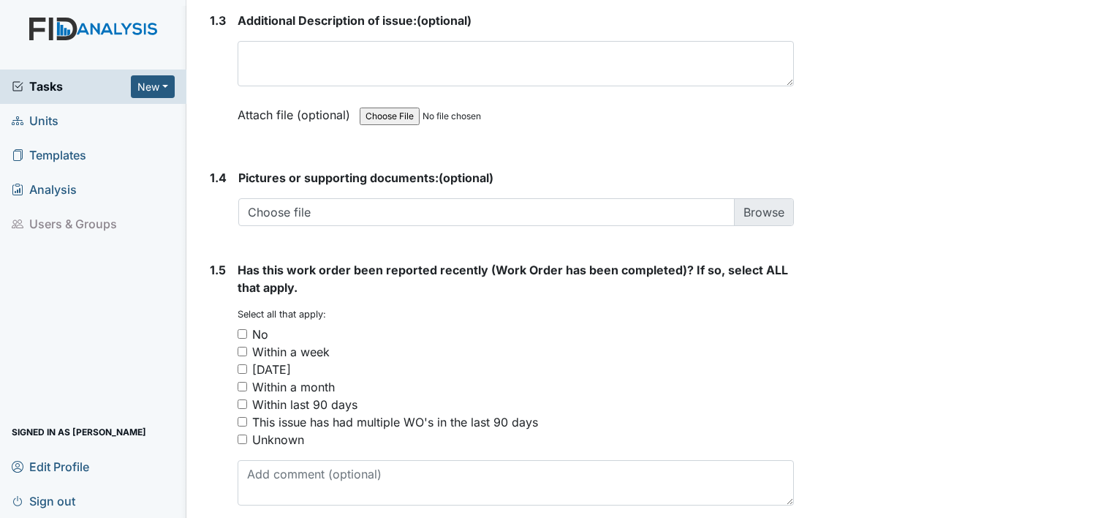
scroll to position [1083, 0]
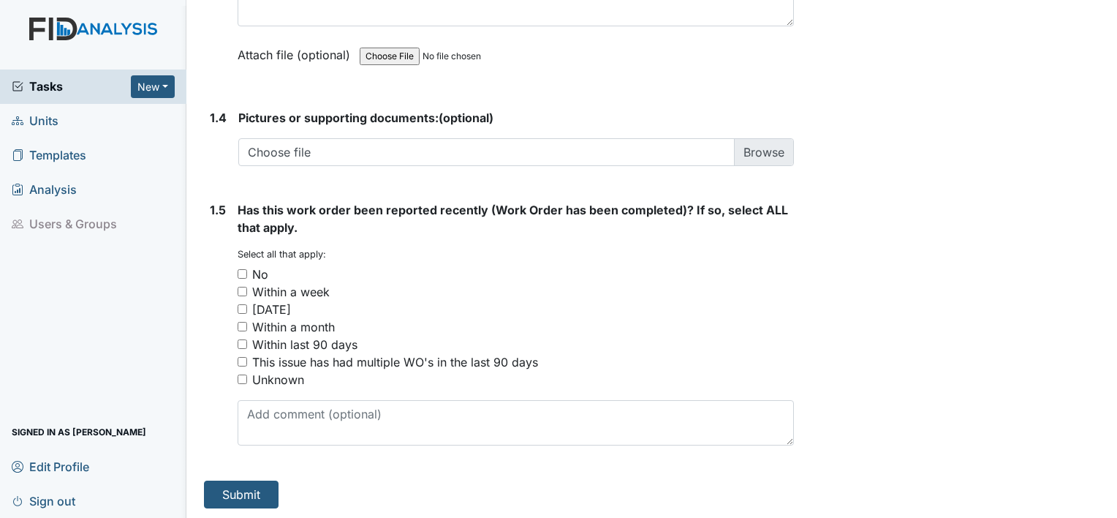
click at [243, 272] on input "No" at bounding box center [243, 274] width 10 height 10
checkbox input "true"
click at [243, 497] on button "Submit" at bounding box center [241, 494] width 75 height 28
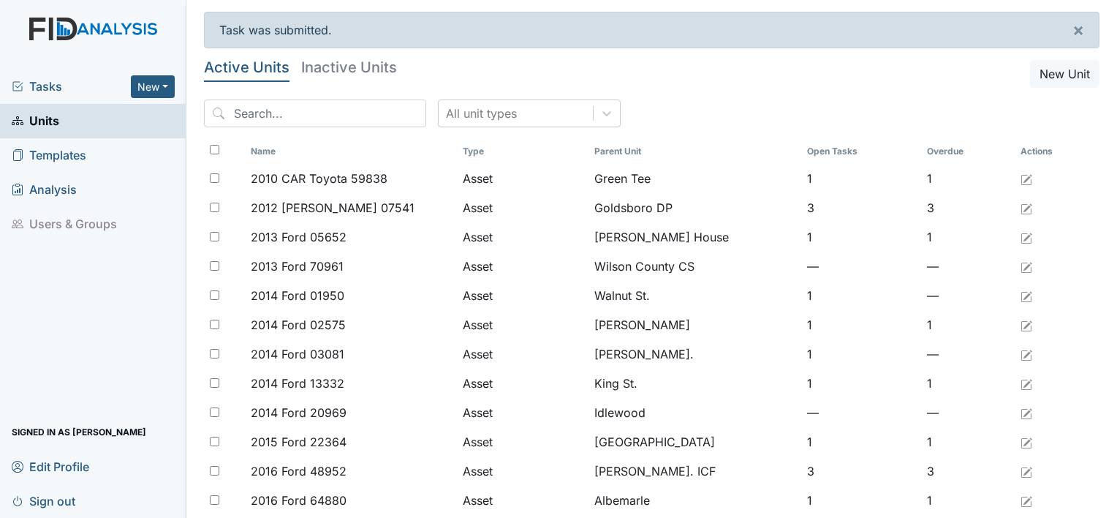
click at [945, 143] on th "Overdue" at bounding box center [968, 151] width 94 height 25
